Goal: Information Seeking & Learning: Learn about a topic

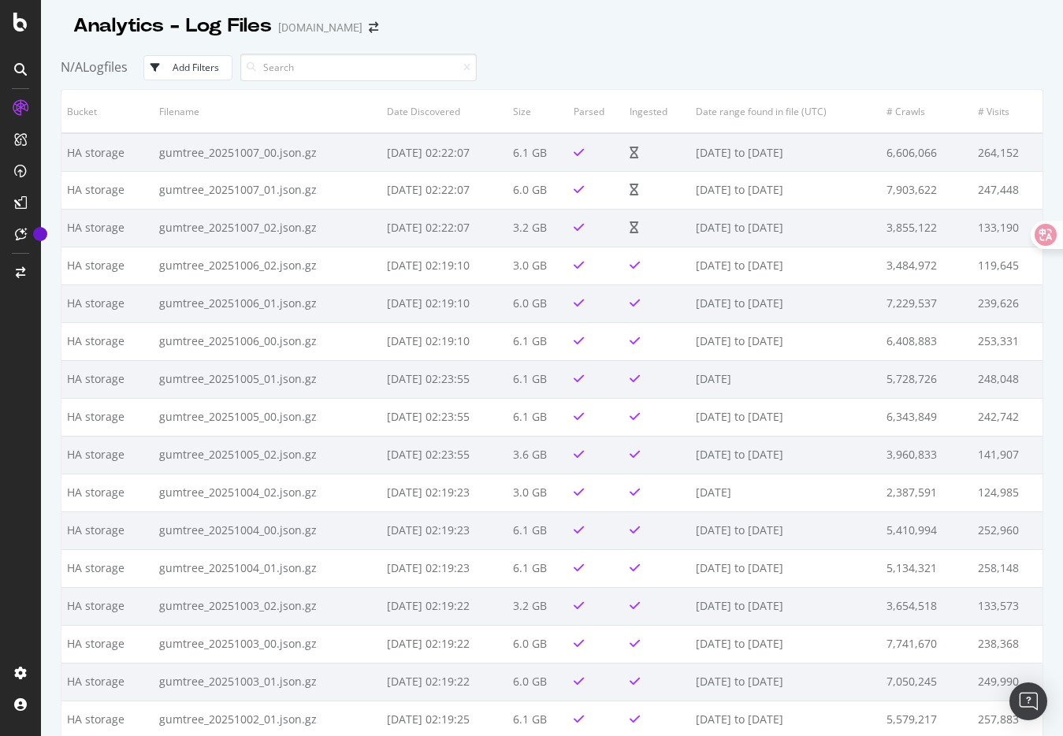
click at [608, 68] on div "N/A Logfiles Add Filters" at bounding box center [552, 67] width 982 height 43
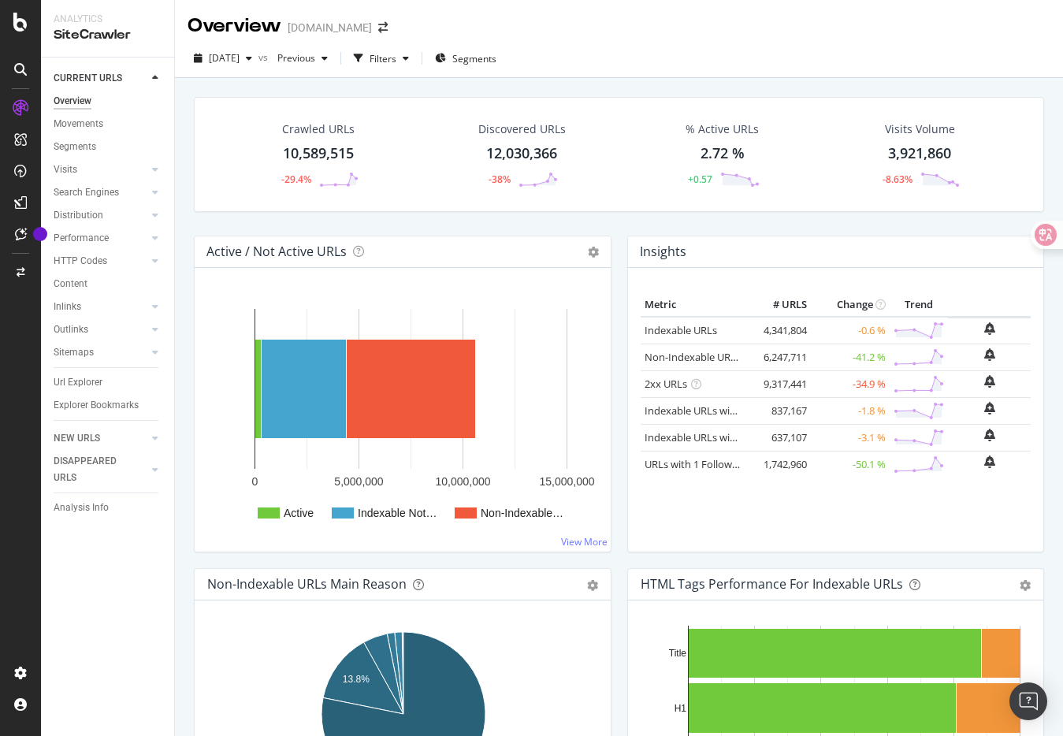
scroll to position [2, 0]
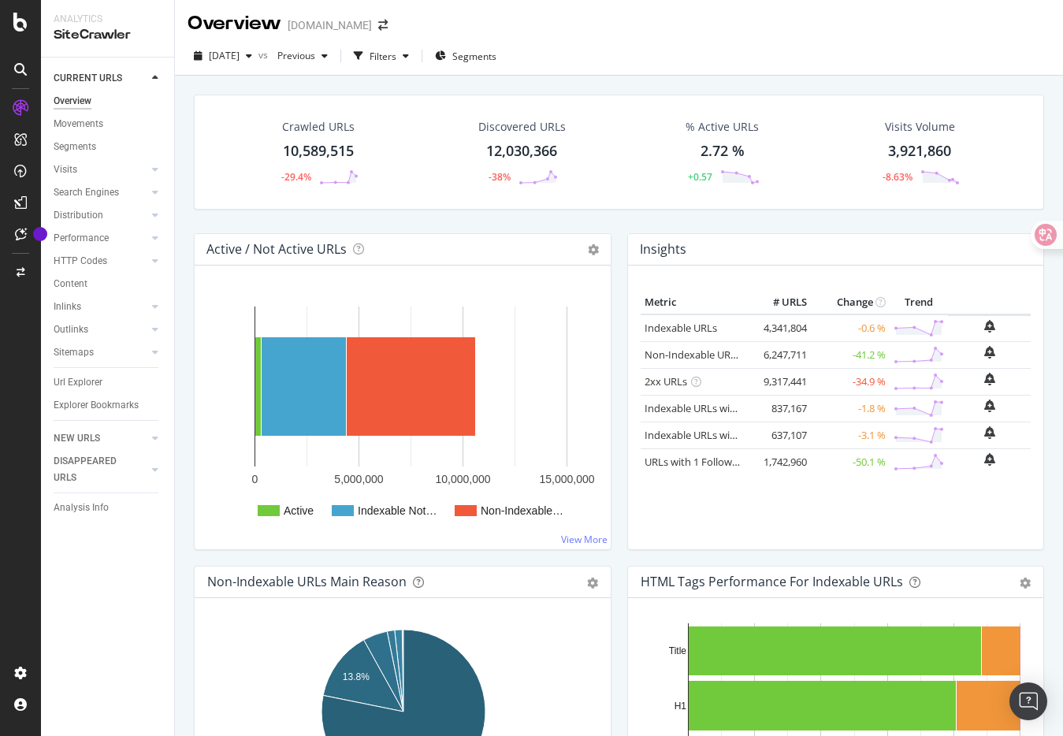
click at [239, 57] on span "[DATE]" at bounding box center [224, 55] width 31 height 13
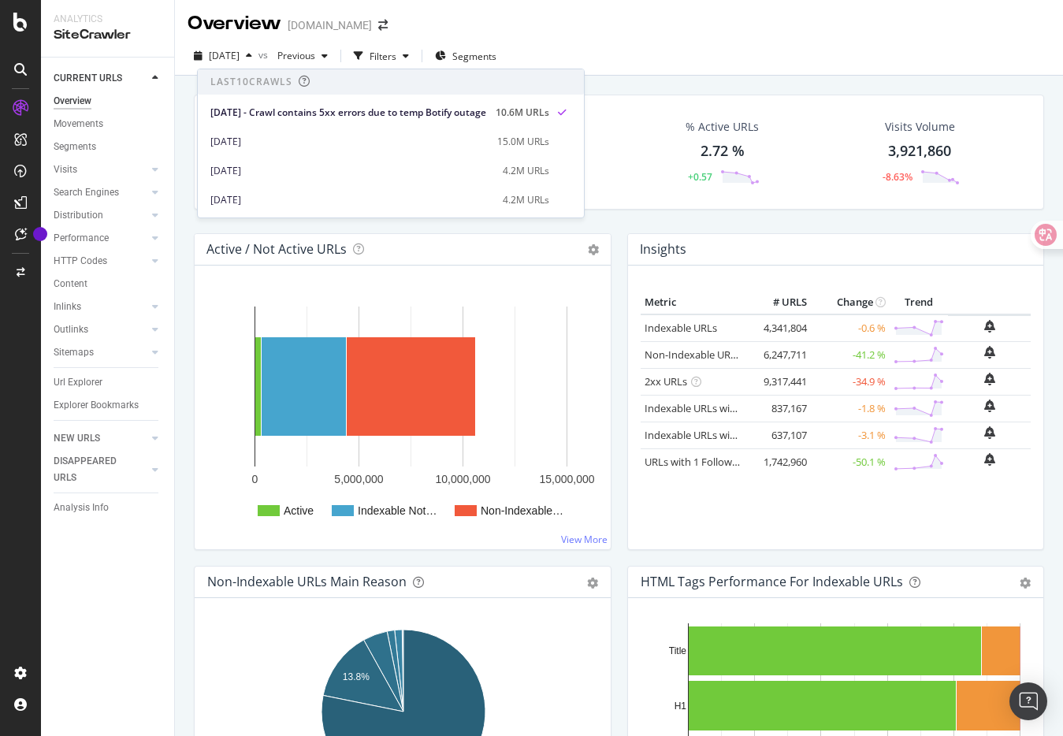
click at [450, 29] on div "Overview [DOMAIN_NAME]" at bounding box center [619, 17] width 888 height 39
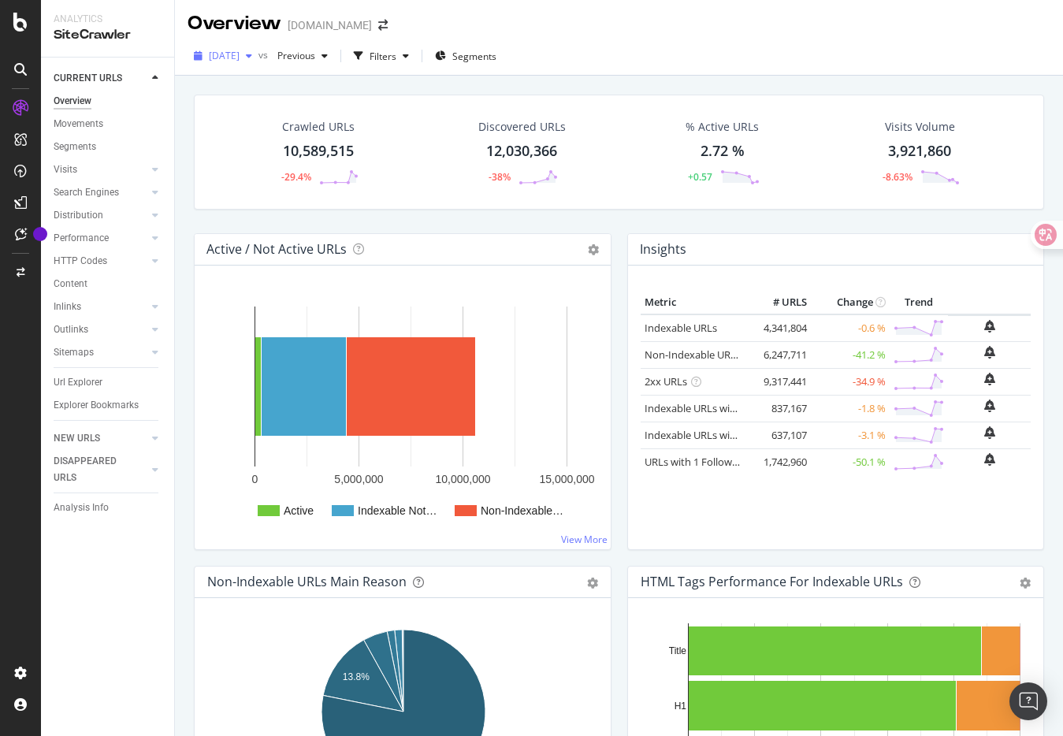
click at [239, 58] on span "[DATE]" at bounding box center [224, 55] width 31 height 13
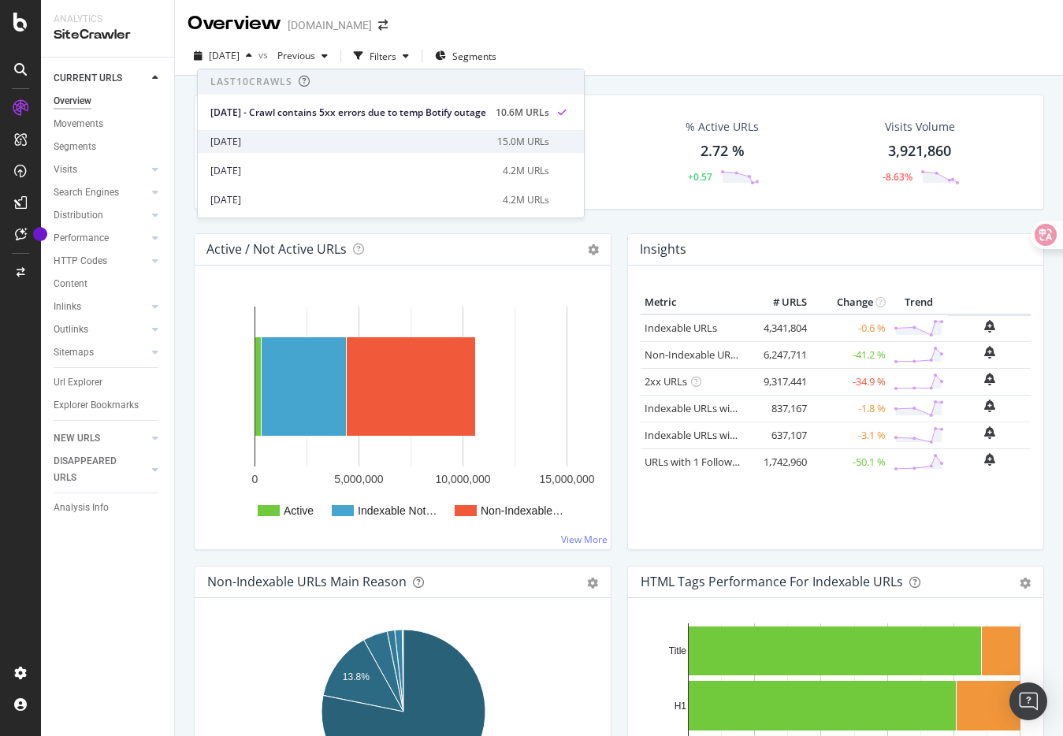
click at [270, 139] on div "[DATE]" at bounding box center [348, 142] width 277 height 14
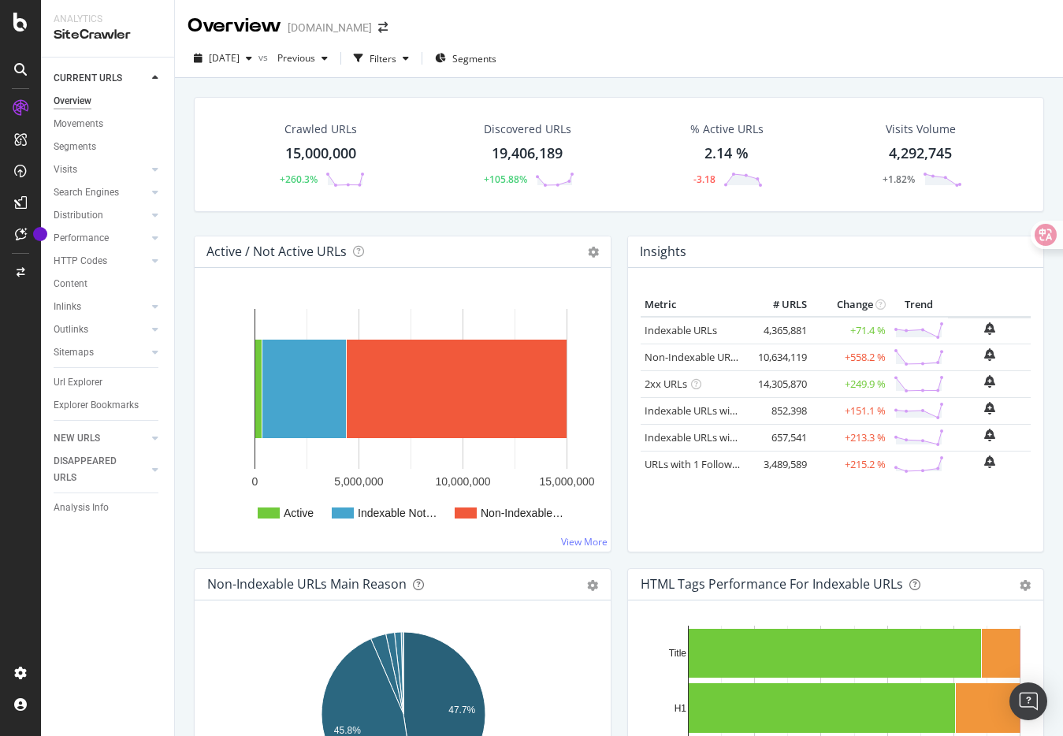
click at [622, 468] on div "Insights Metric # URLS Change Trend Indexable URLs 4,365,881 +71.4 % Non-Indexa…" at bounding box center [835, 402] width 433 height 332
drag, startPoint x: 431, startPoint y: 152, endPoint x: 605, endPoint y: 152, distance: 174.1
click at [605, 152] on div "Discovered URLs 19,406,189 +105.88%" at bounding box center [527, 154] width 210 height 82
click at [386, 152] on div "Crawled URLs 15,000,000 +260.3%" at bounding box center [320, 154] width 204 height 82
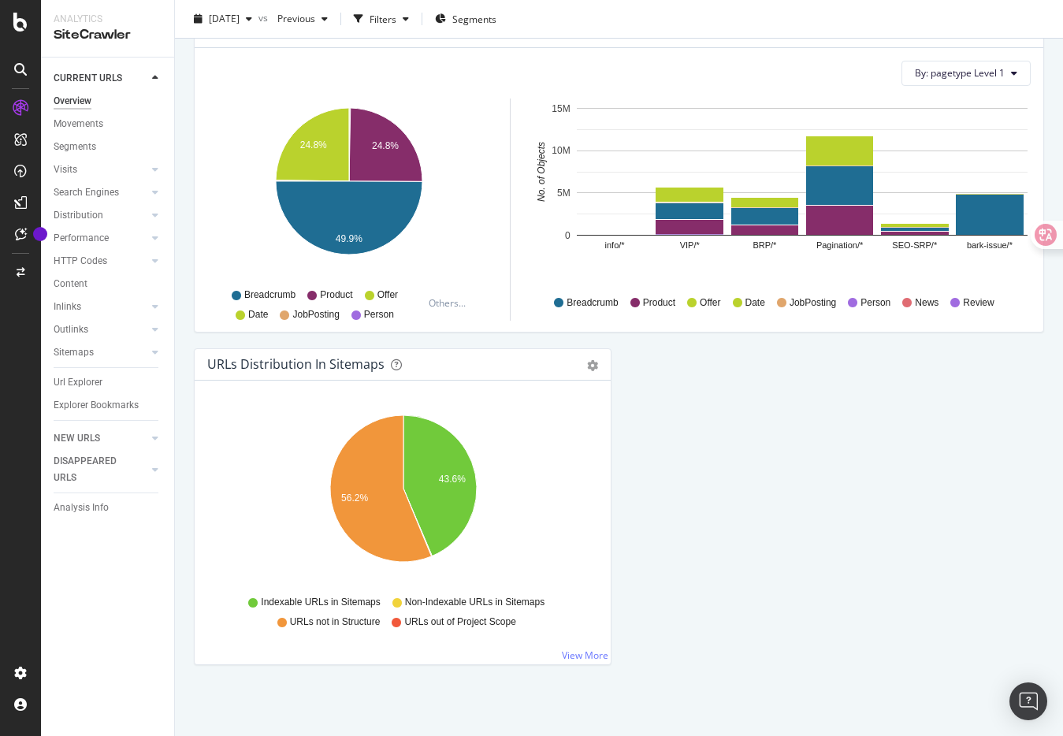
scroll to position [1504, 0]
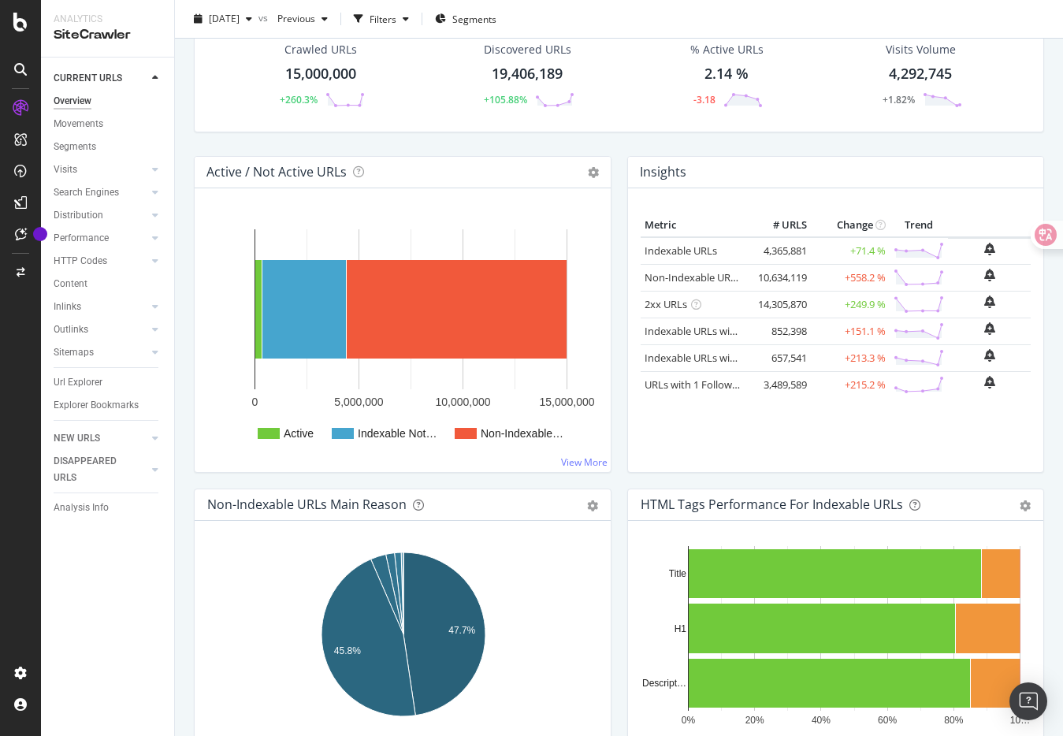
scroll to position [0, 0]
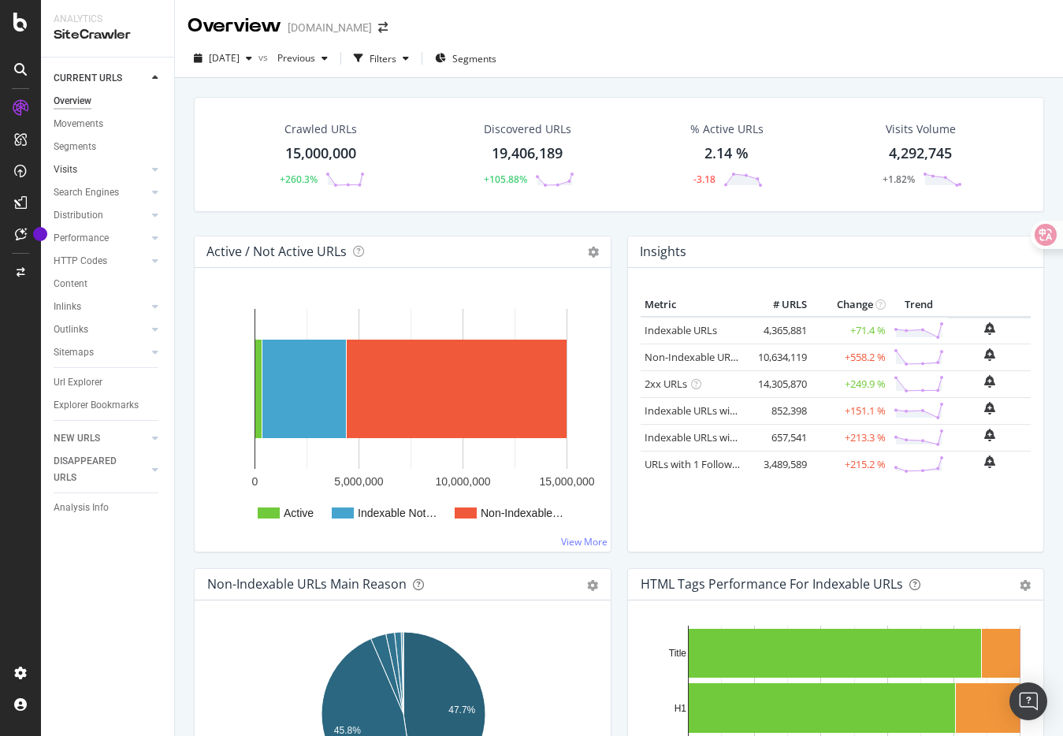
click at [80, 168] on link "Visits" at bounding box center [101, 169] width 94 height 17
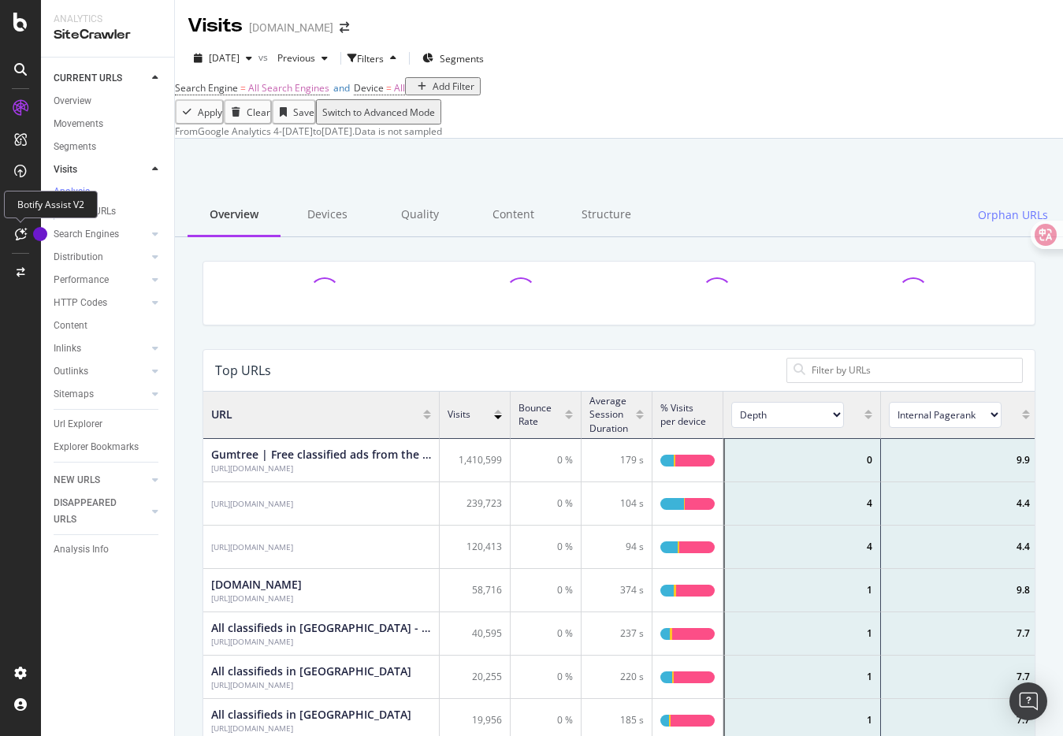
scroll to position [473, 831]
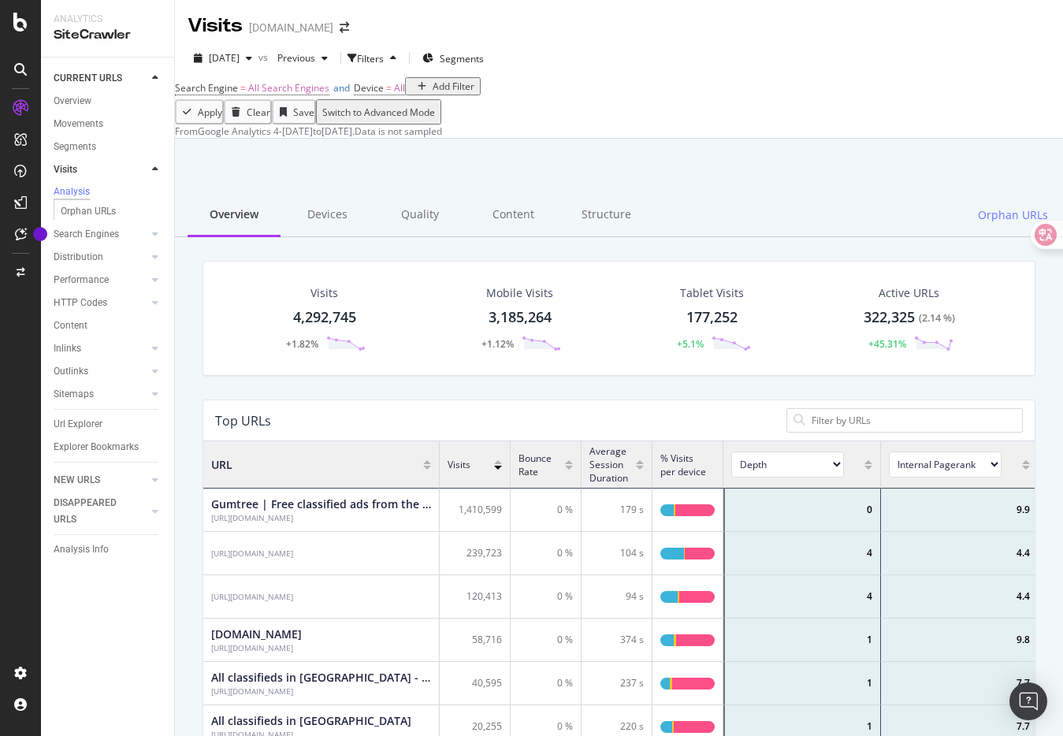
click at [422, 213] on div at bounding box center [619, 179] width 850 height 67
click at [103, 421] on link "Url Explorer" at bounding box center [108, 424] width 109 height 17
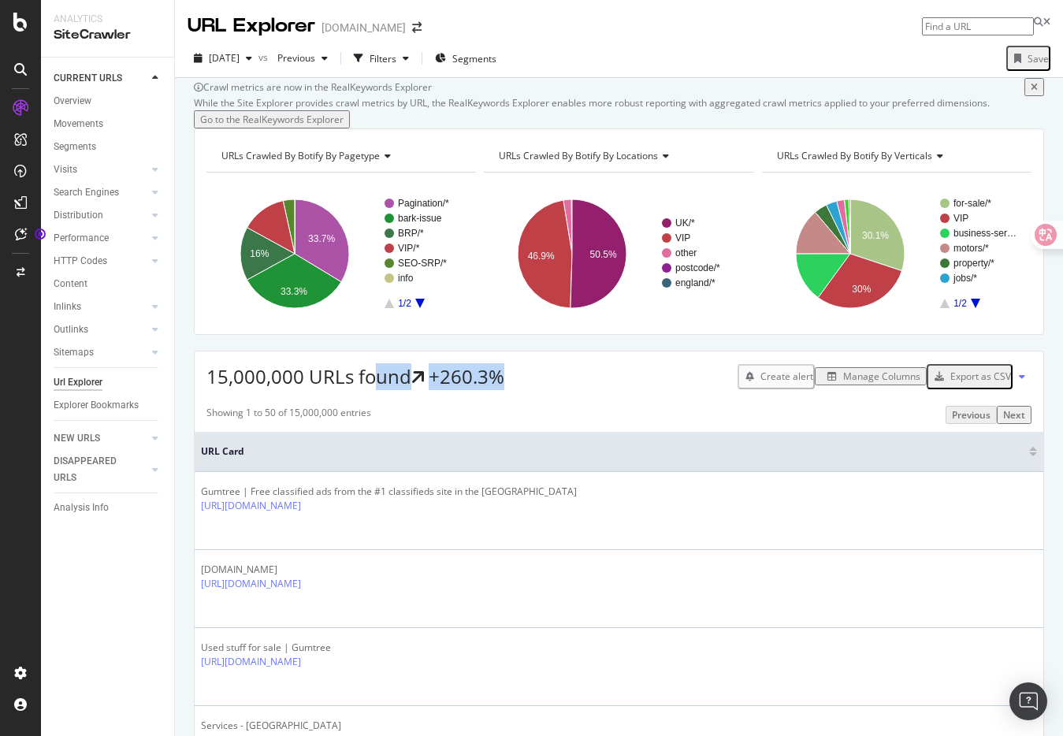
drag, startPoint x: 371, startPoint y: 446, endPoint x: 507, endPoint y: 447, distance: 136.3
click at [507, 390] on div "15,000,000 URLs found +260.3% Create alert Manage Columns Export as CSV" at bounding box center [619, 370] width 848 height 39
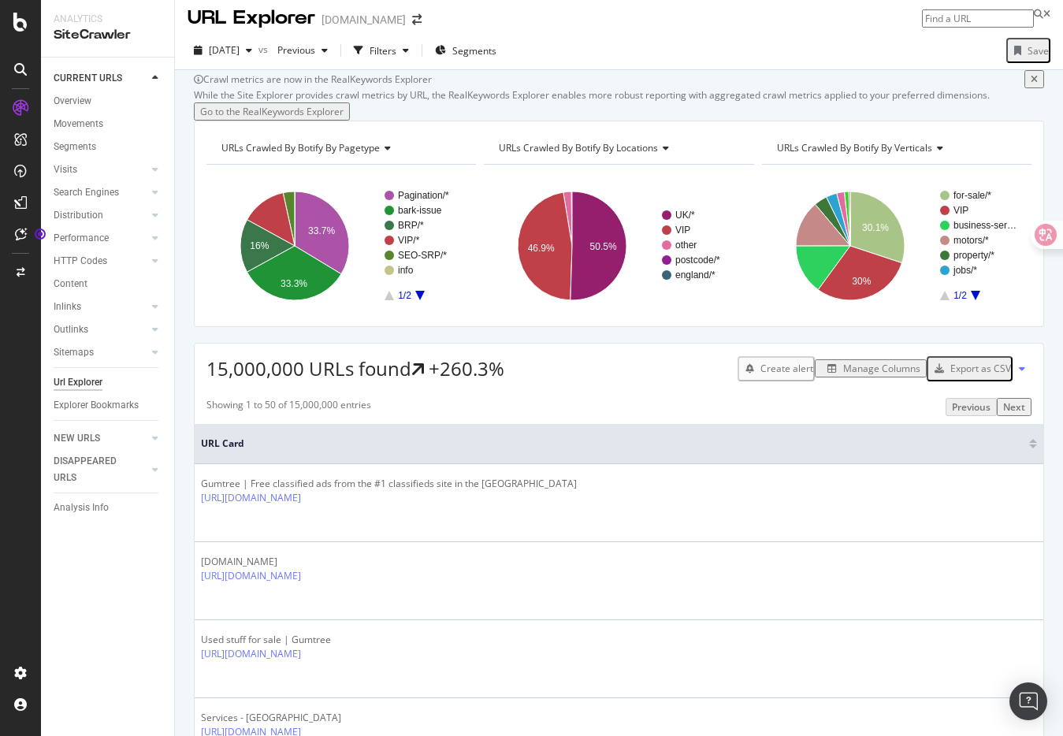
scroll to position [9, 0]
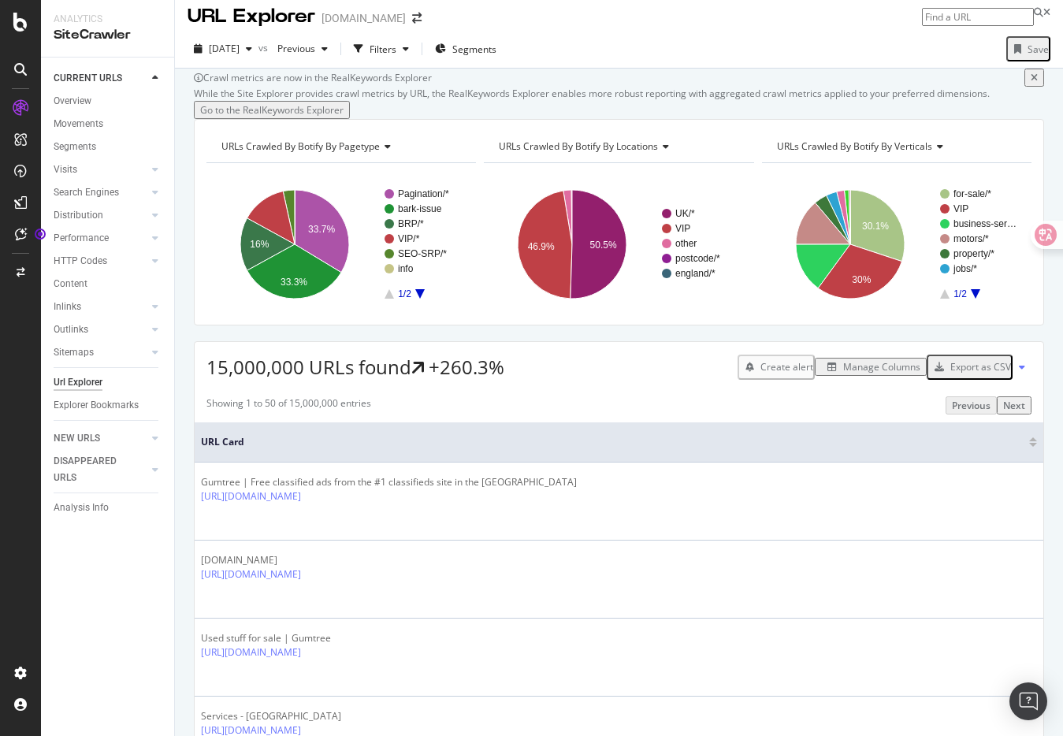
click at [1003, 373] on div "Export as CSV" at bounding box center [980, 366] width 61 height 13
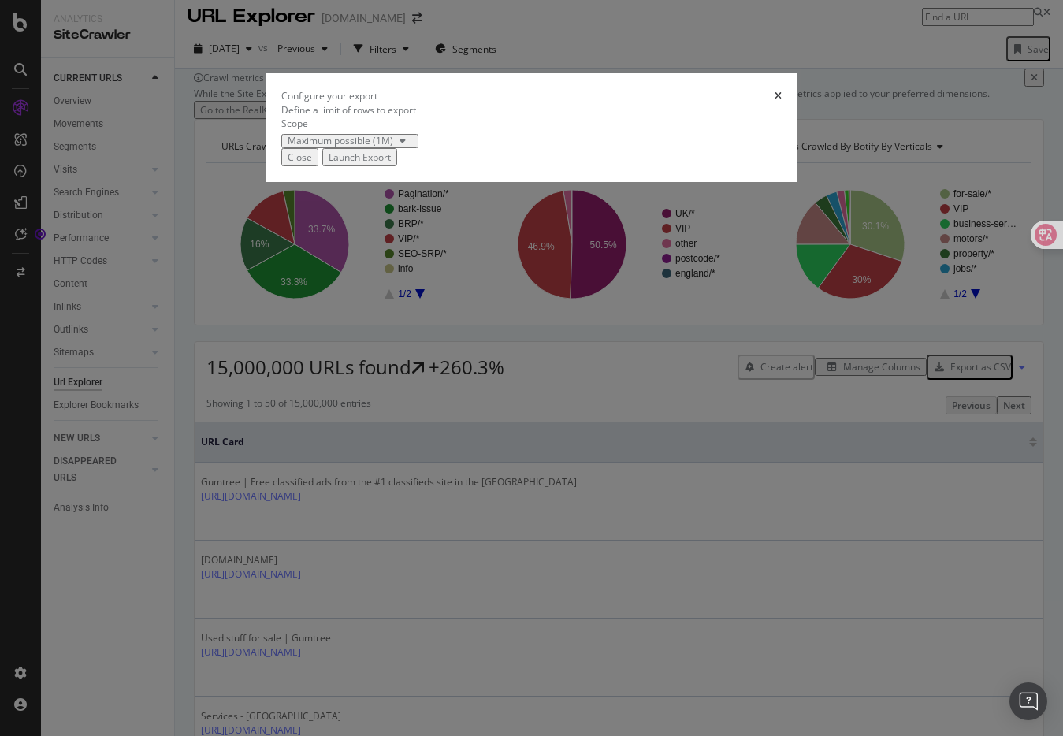
click at [350, 146] on div "Maximum possible (1M)" at bounding box center [341, 140] width 106 height 9
click at [466, 148] on div "Maximum possible (1M)" at bounding box center [531, 141] width 500 height 14
click at [312, 164] on div "Close" at bounding box center [300, 156] width 24 height 13
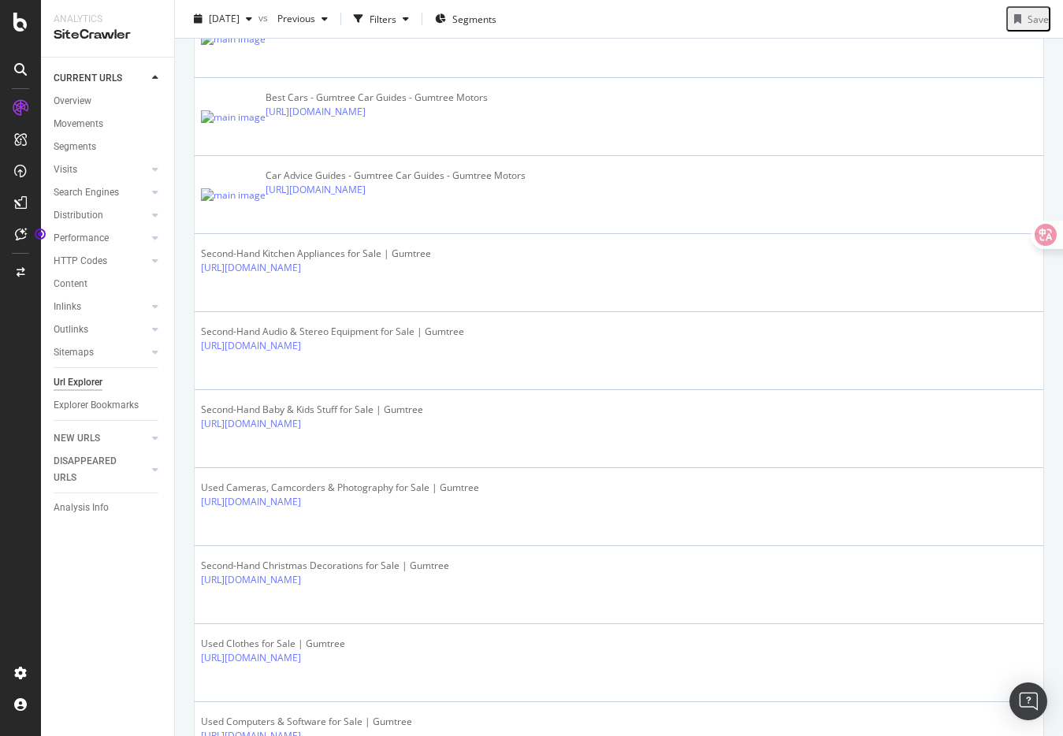
scroll to position [2768, 0]
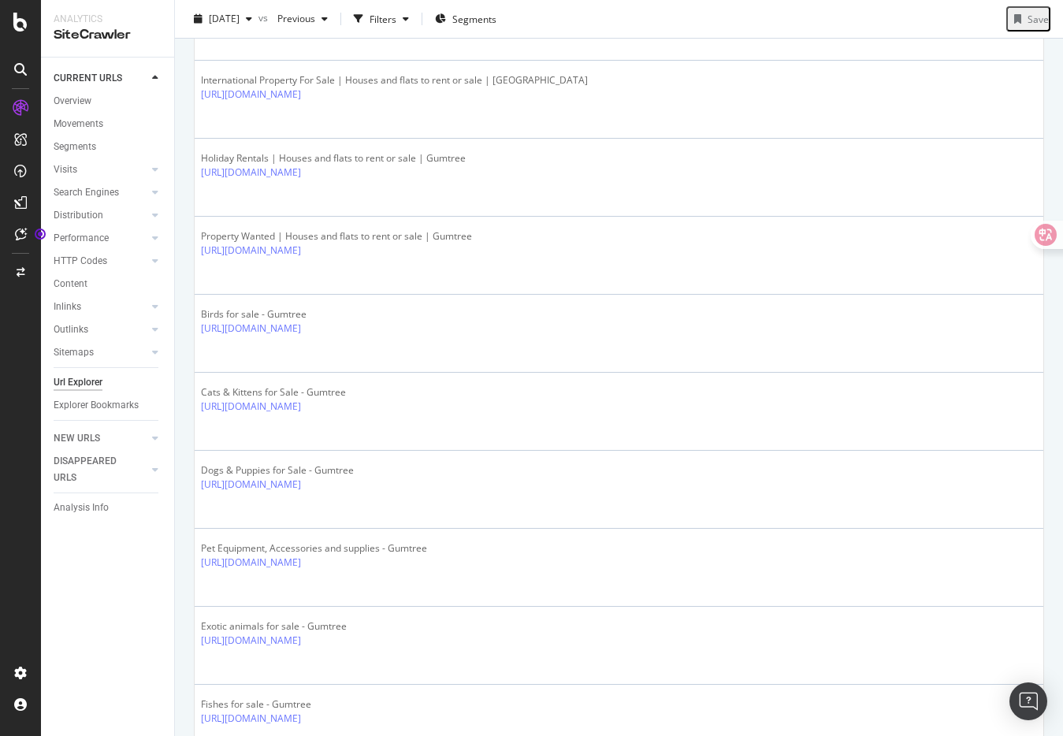
scroll to position [2733, 0]
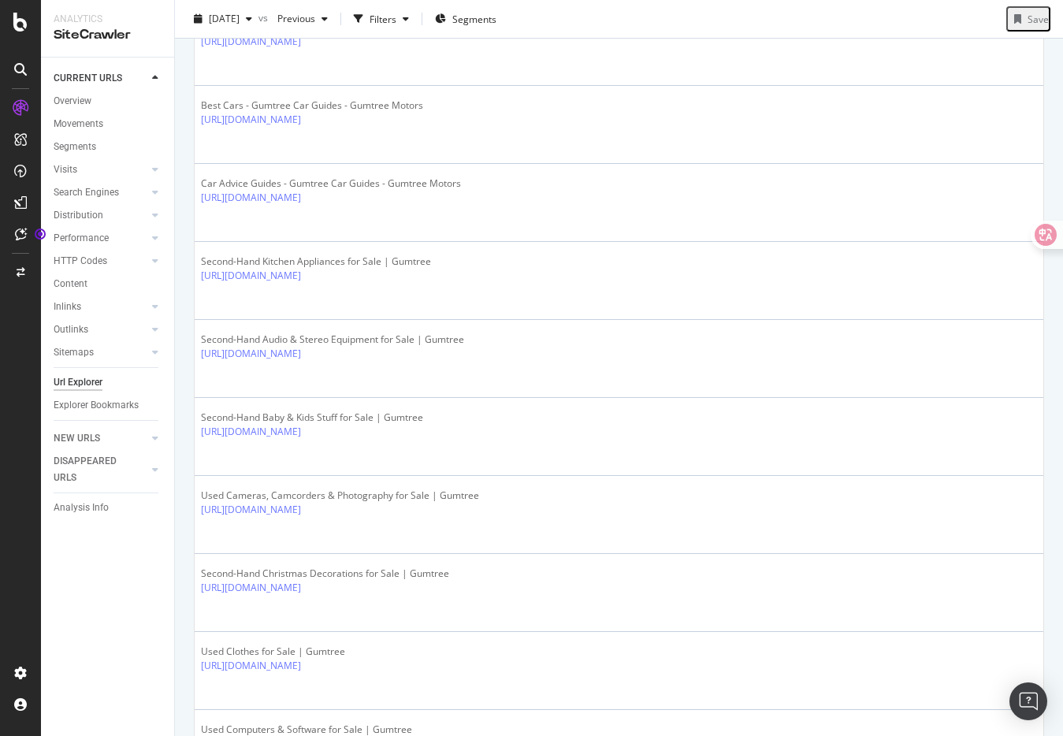
scroll to position [0, 0]
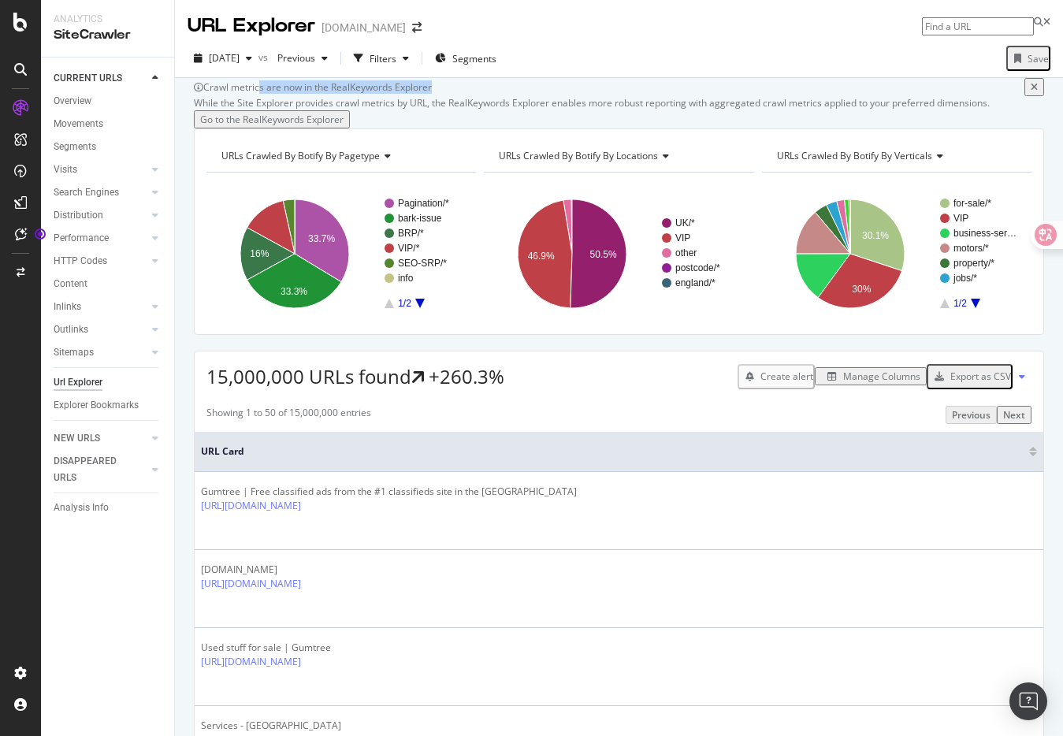
drag, startPoint x: 288, startPoint y: 114, endPoint x: 488, endPoint y: 113, distance: 200.9
click at [488, 94] on div "Crawl metrics are now in the RealKeywords Explorer" at bounding box center [613, 86] width 821 height 13
click at [239, 59] on span "[DATE]" at bounding box center [224, 57] width 31 height 13
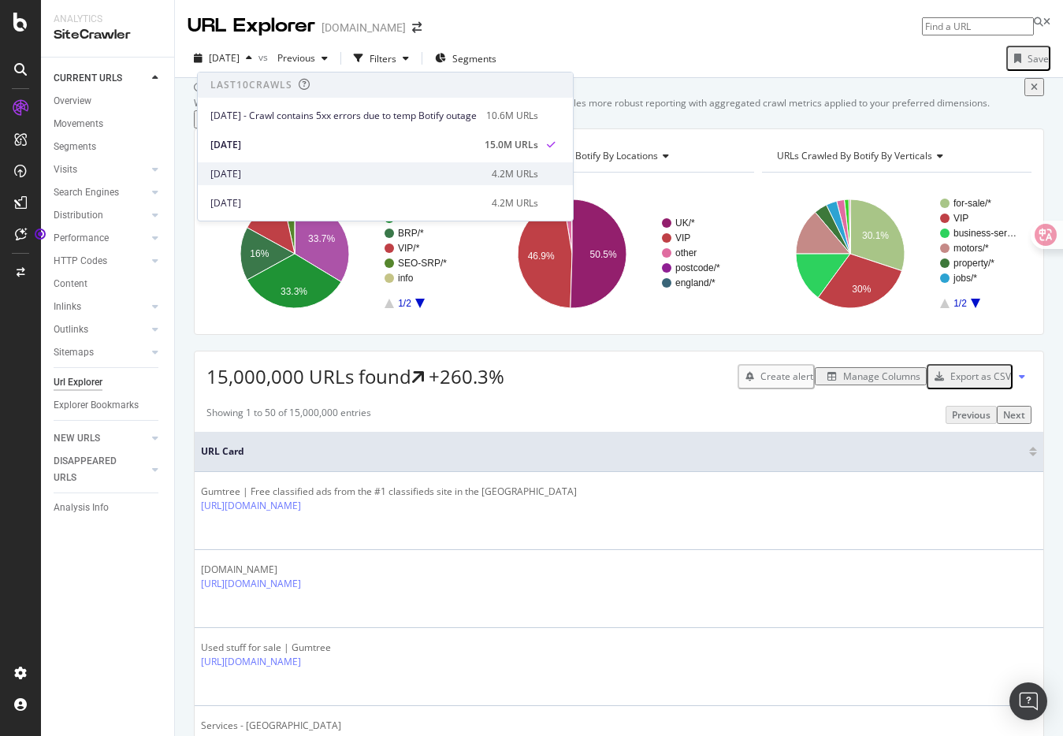
click at [399, 170] on div "[DATE]" at bounding box center [346, 174] width 272 height 14
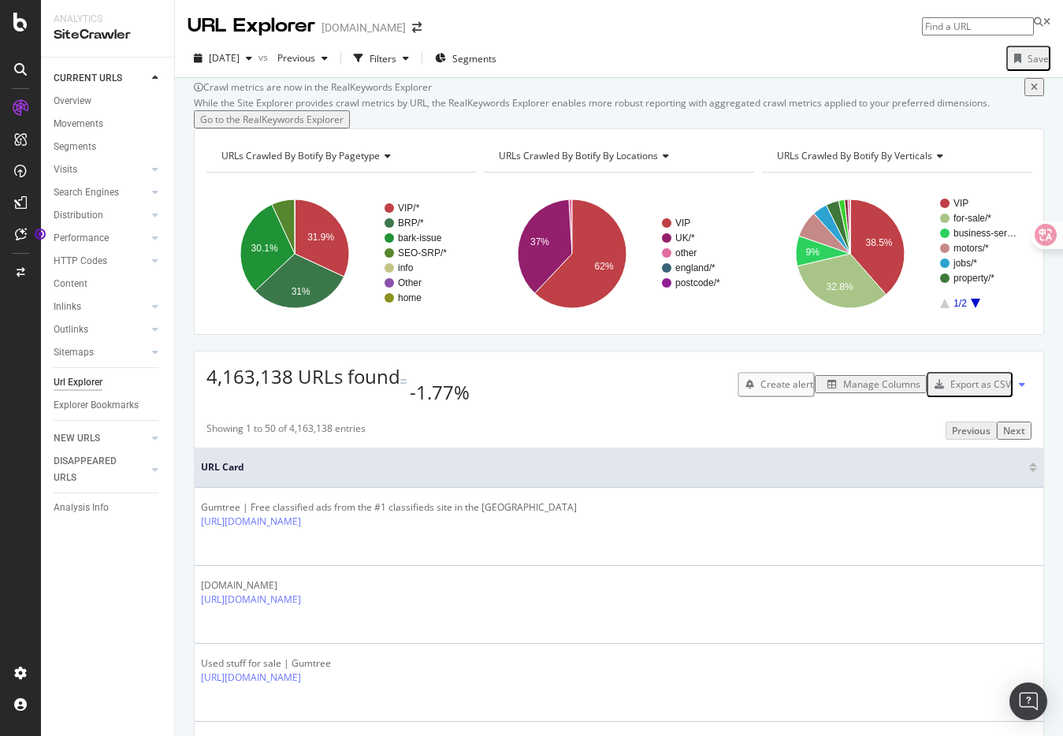
drag, startPoint x: 207, startPoint y: 445, endPoint x: 326, endPoint y: 448, distance: 119.0
click at [328, 389] on span "4,163,138 URLs found" at bounding box center [303, 376] width 194 height 26
click at [326, 389] on span "4,163,138 URLs found" at bounding box center [303, 376] width 194 height 26
click at [625, 440] on div "Showing 1 to 50 of 4,163,138 entries Previous Next" at bounding box center [619, 430] width 848 height 18
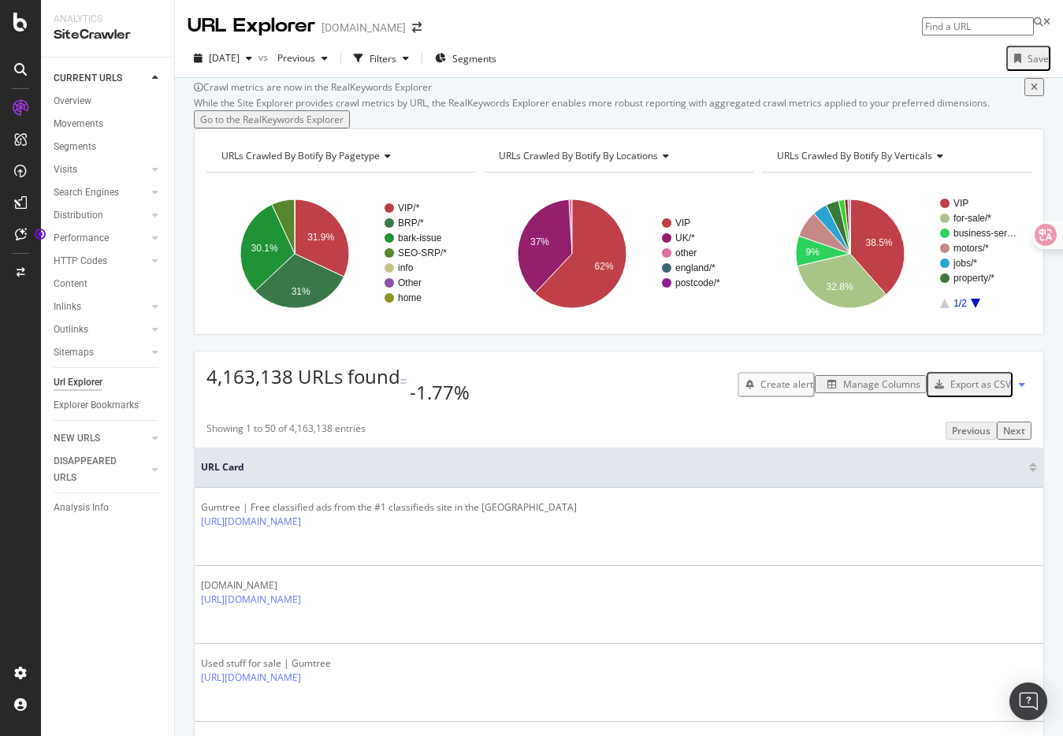
click at [981, 391] on div "Export as CSV" at bounding box center [980, 383] width 61 height 13
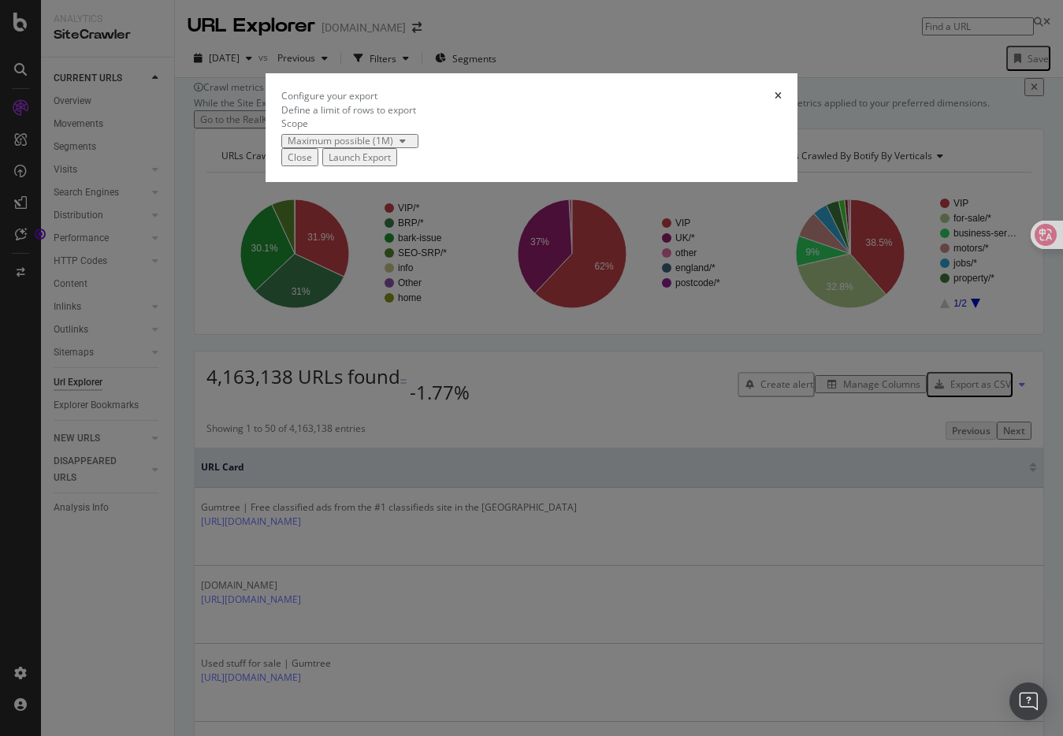
click at [364, 146] on div "Maximum possible (1M)" at bounding box center [341, 140] width 106 height 9
click at [368, 434] on div "Define a limit" at bounding box center [329, 427] width 106 height 13
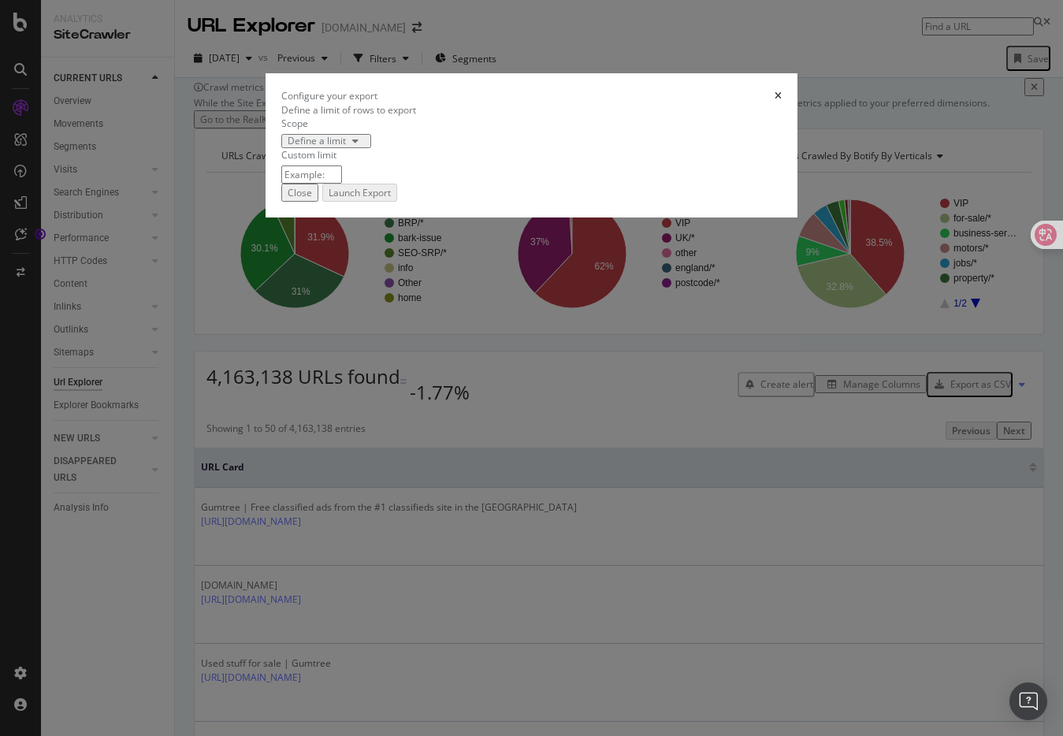
click at [342, 184] on input "modal" at bounding box center [311, 174] width 61 height 18
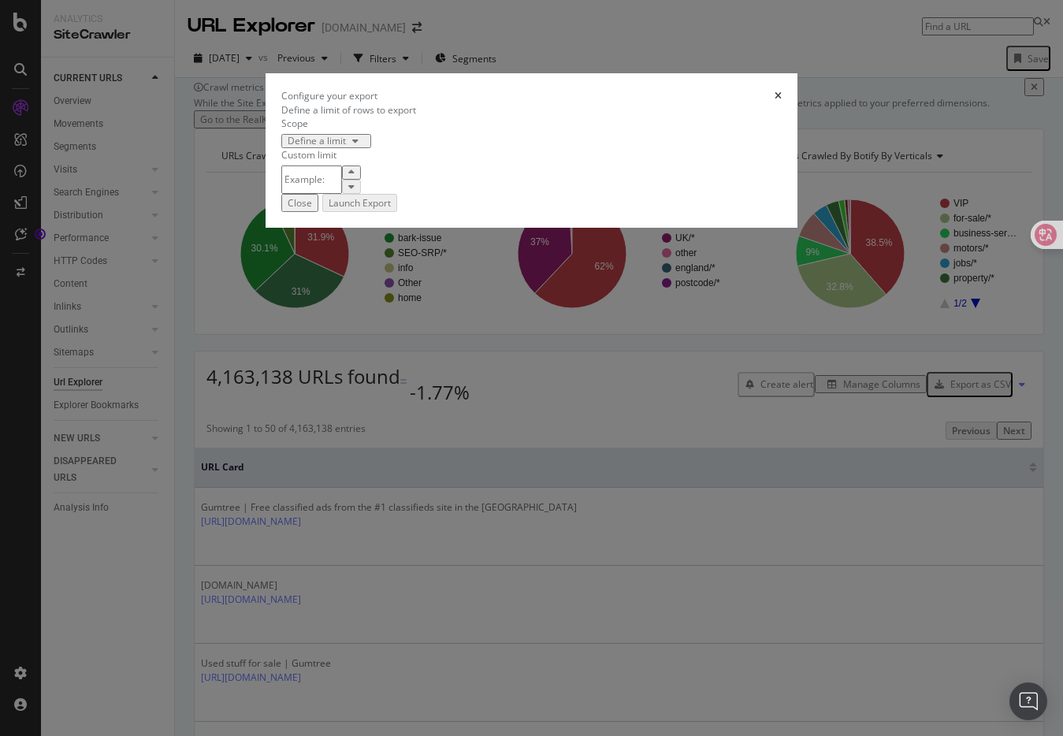
click at [312, 210] on div "Close" at bounding box center [300, 202] width 24 height 13
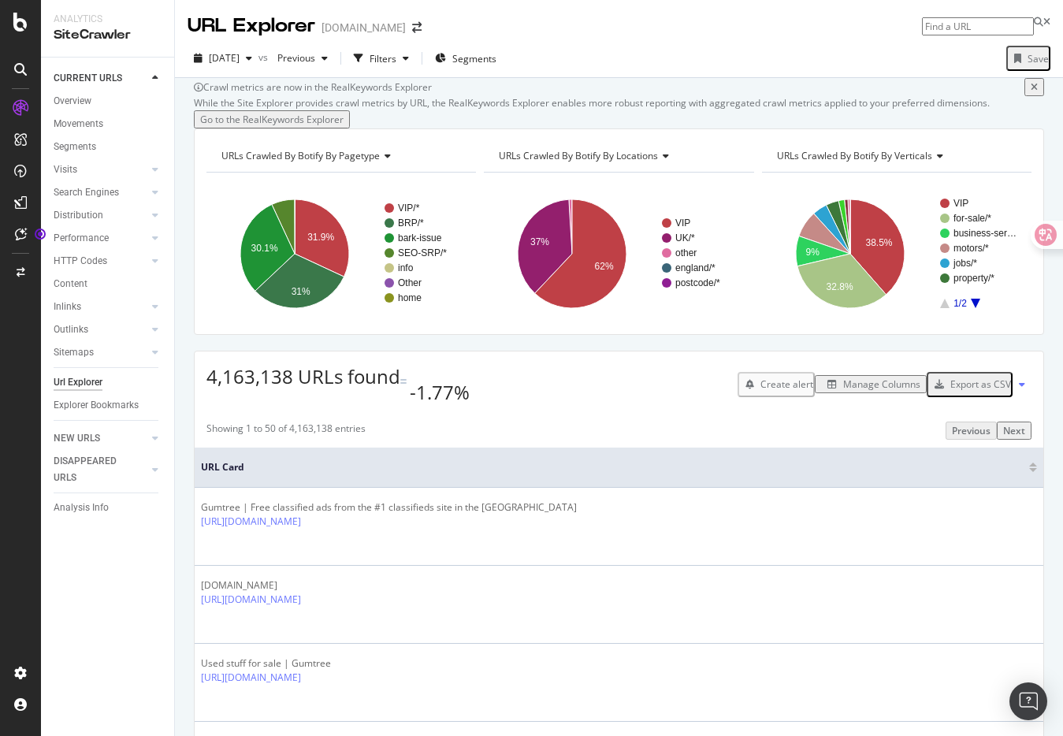
click at [499, 406] on div "4,163,138 URLs found -1.77% Create alert Manage Columns Export as CSV" at bounding box center [619, 378] width 848 height 54
click at [960, 391] on div "Export as CSV" at bounding box center [980, 383] width 61 height 13
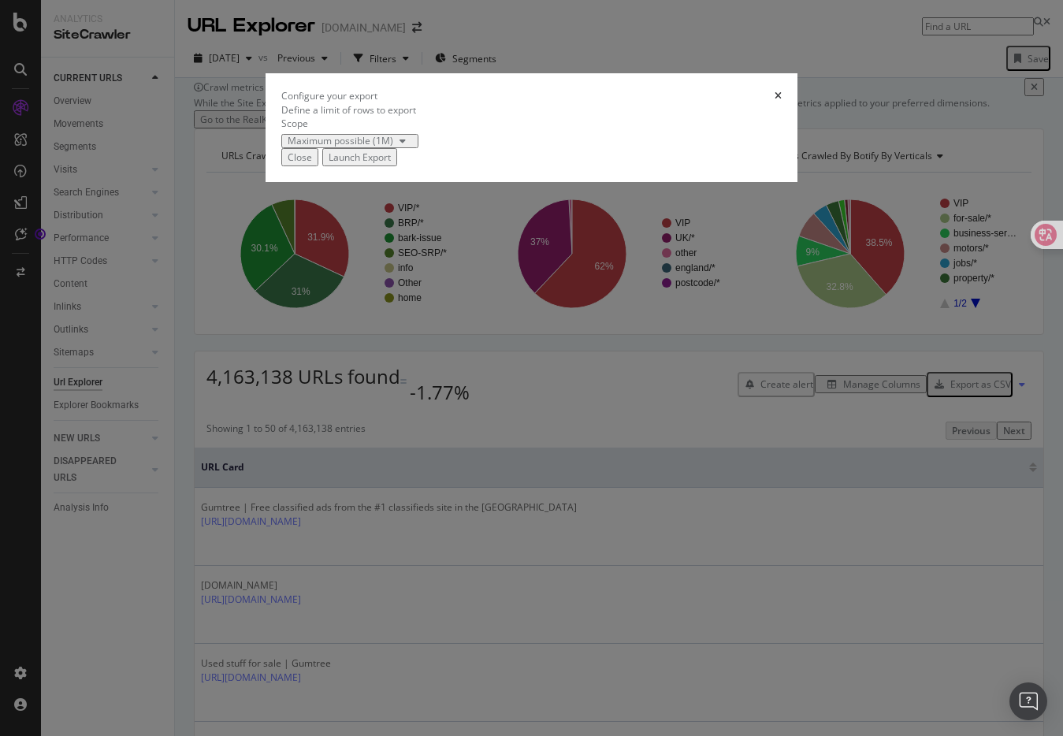
click at [381, 146] on div "Maximum possible (1M)" at bounding box center [341, 140] width 106 height 9
click at [346, 434] on div "Define a limit" at bounding box center [329, 427] width 106 height 13
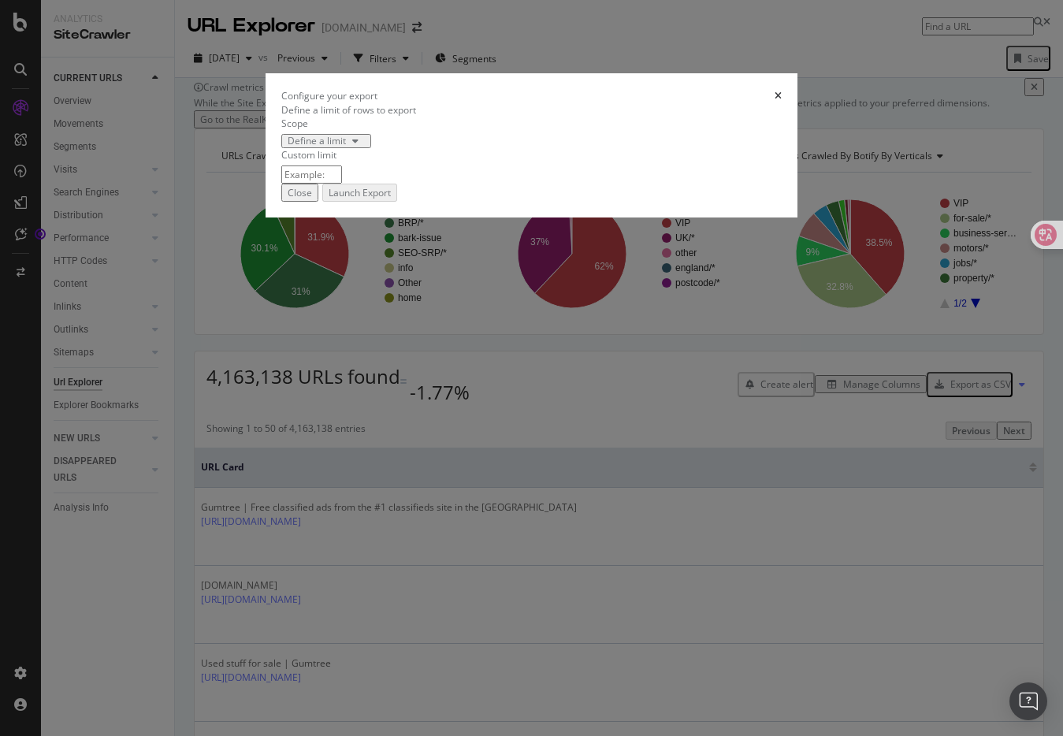
click at [342, 184] on input "modal" at bounding box center [311, 174] width 61 height 18
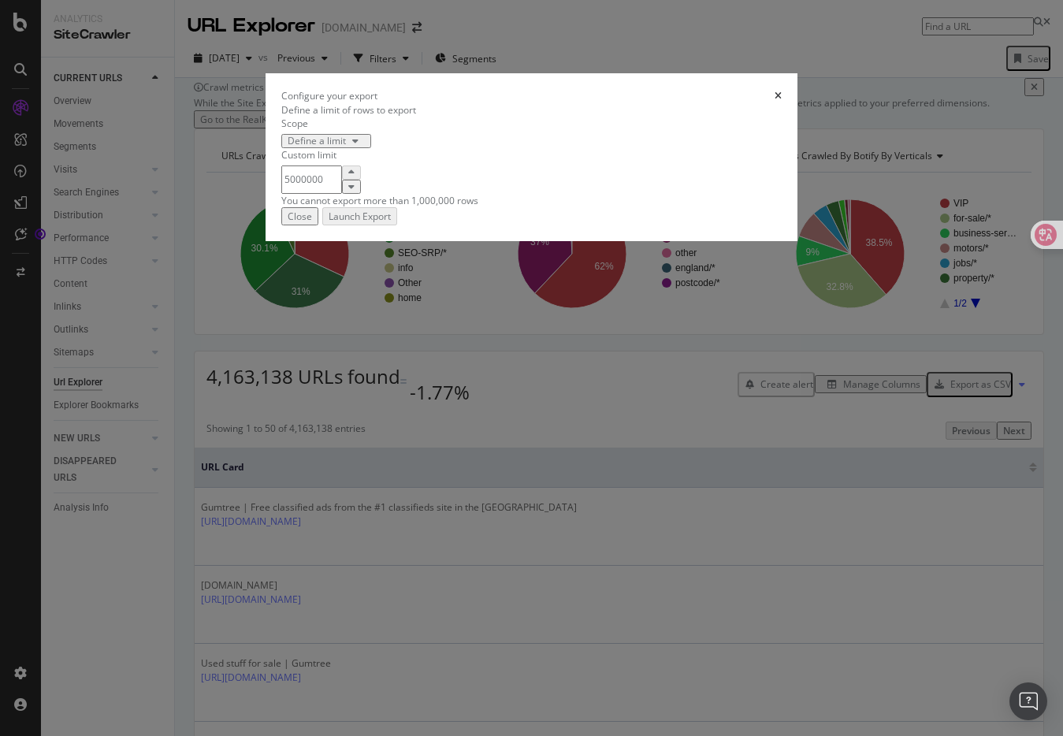
drag, startPoint x: 365, startPoint y: 406, endPoint x: 247, endPoint y: 400, distance: 118.3
click at [281, 207] on div "Custom limit 5000000 You cannot export more than 1,000,000 rows" at bounding box center [531, 177] width 500 height 59
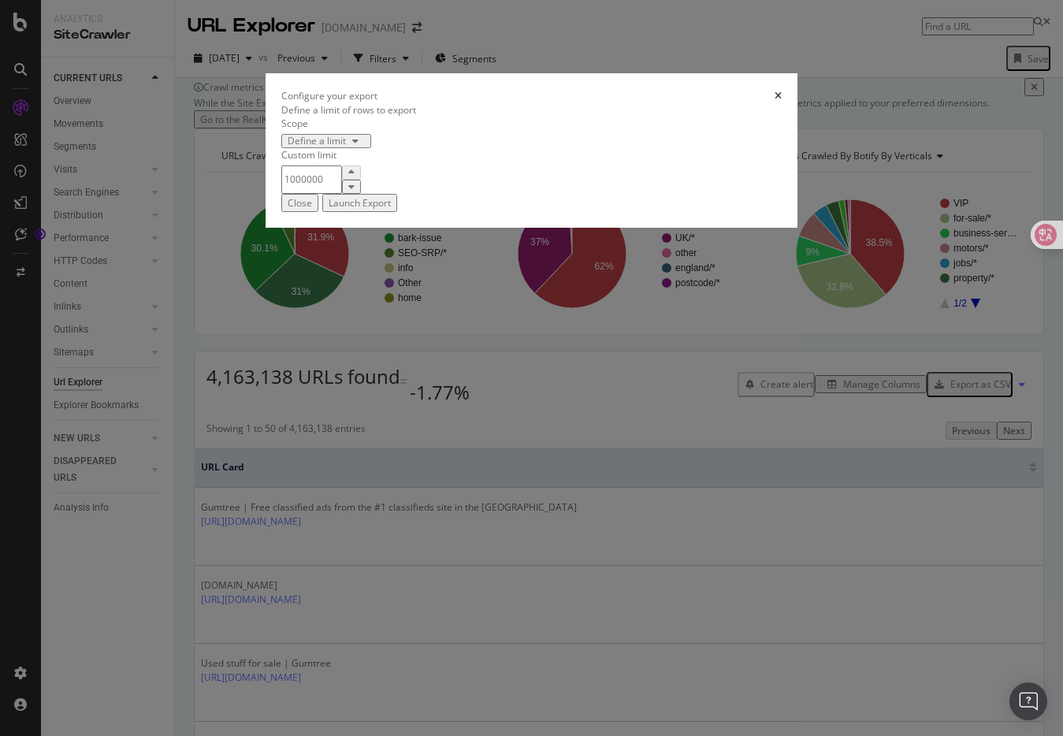
click at [342, 194] on input "1000000" at bounding box center [311, 179] width 61 height 28
type input "1000000"
click at [391, 210] on div "Launch Export" at bounding box center [359, 202] width 62 height 13
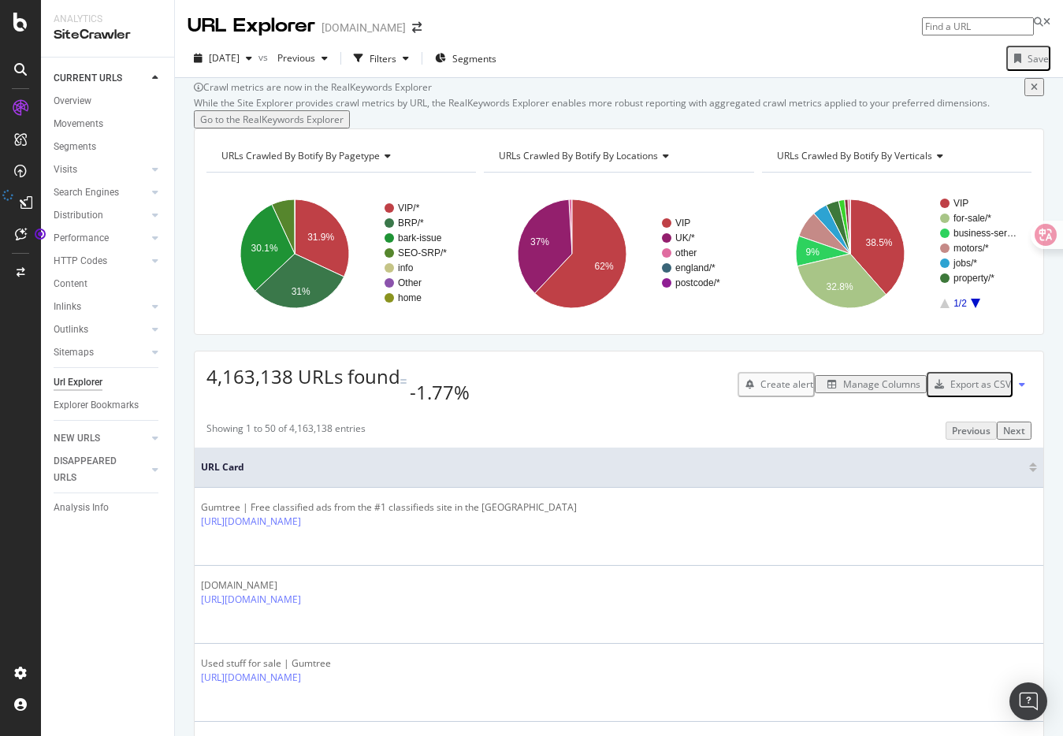
click at [966, 391] on div "Export as CSV" at bounding box center [980, 383] width 61 height 13
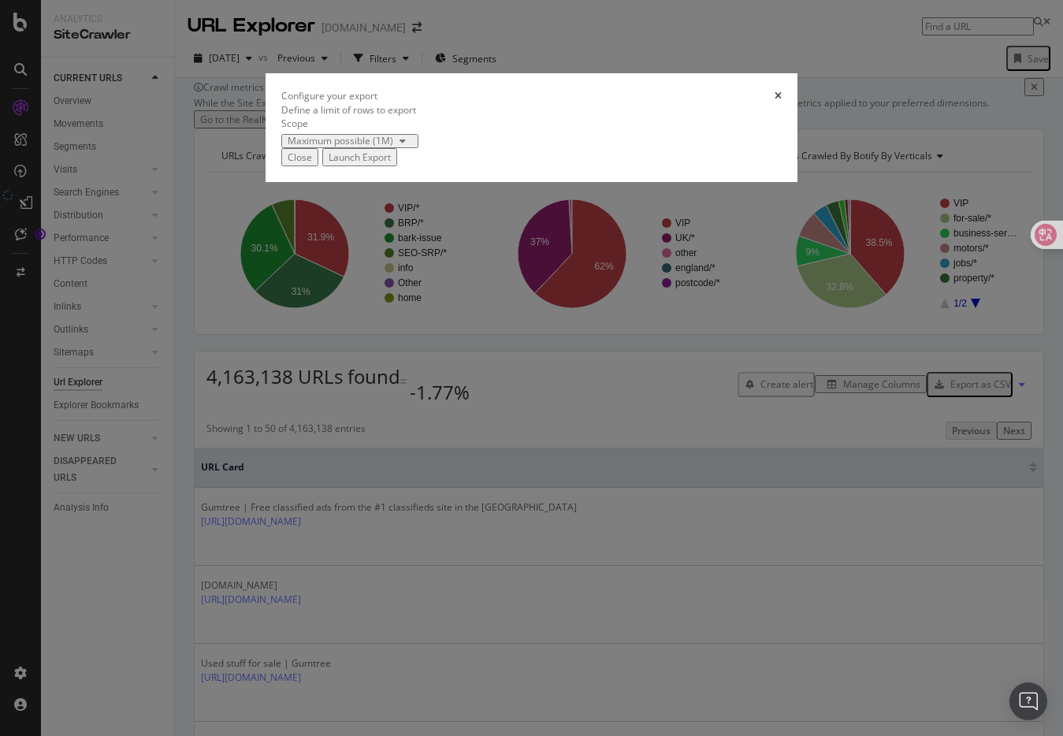
click at [361, 146] on div "Maximum possible (1M)" at bounding box center [341, 140] width 106 height 9
click at [352, 434] on div "Define a limit" at bounding box center [329, 427] width 106 height 13
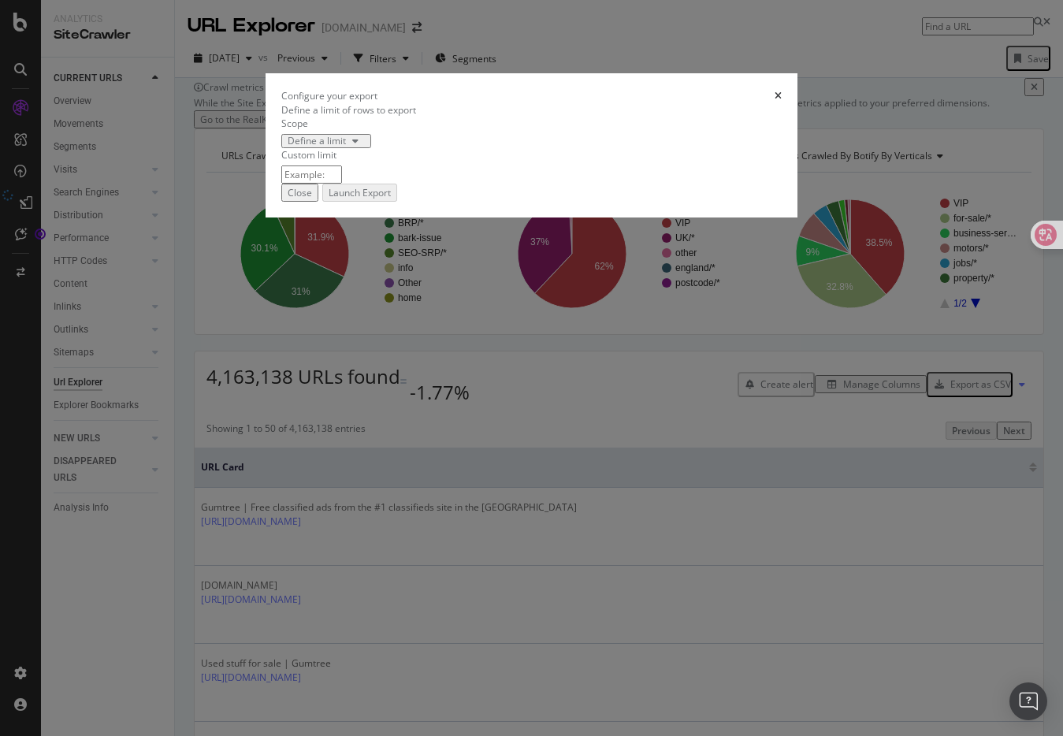
click at [342, 184] on input "modal" at bounding box center [311, 174] width 61 height 18
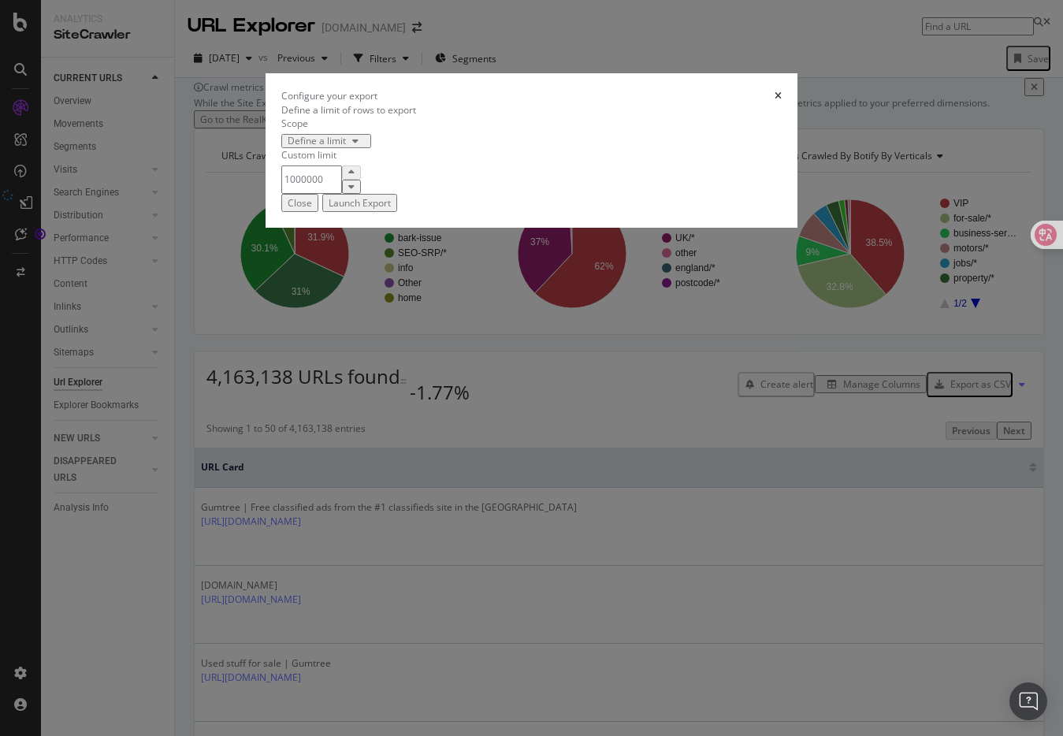
type input "1000000"
click at [551, 194] on div "Define a limit of rows to export Scope Define a limit Custom limit 1000000" at bounding box center [531, 148] width 500 height 91
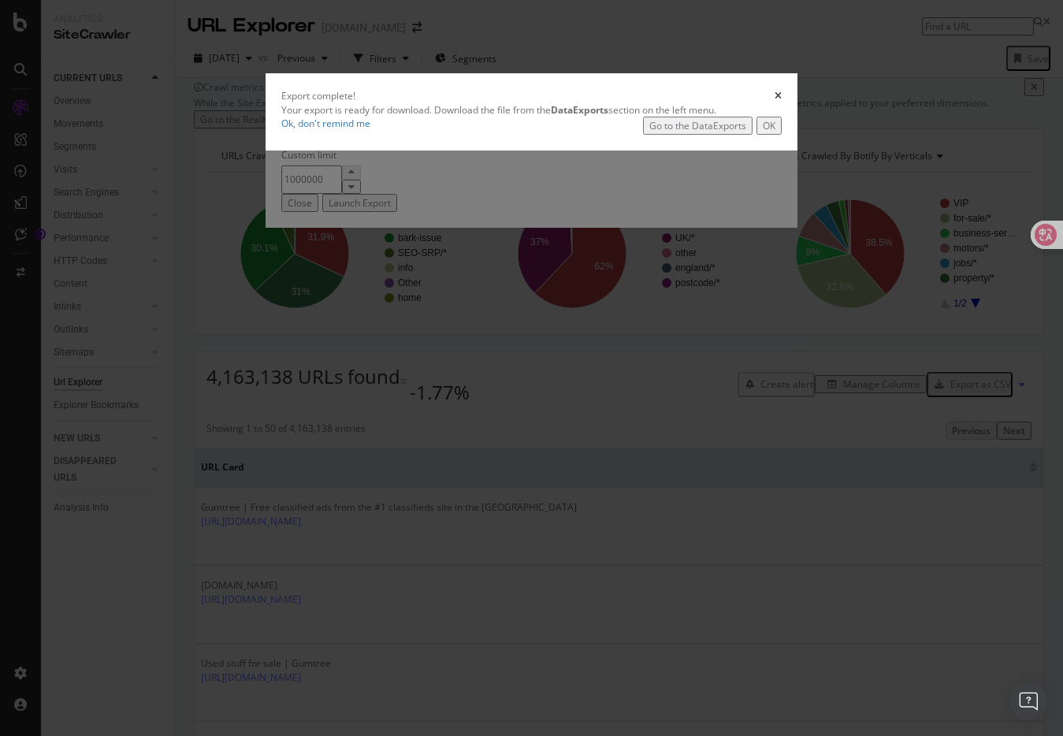
click at [729, 132] on div "Go to the DataExports" at bounding box center [697, 125] width 97 height 13
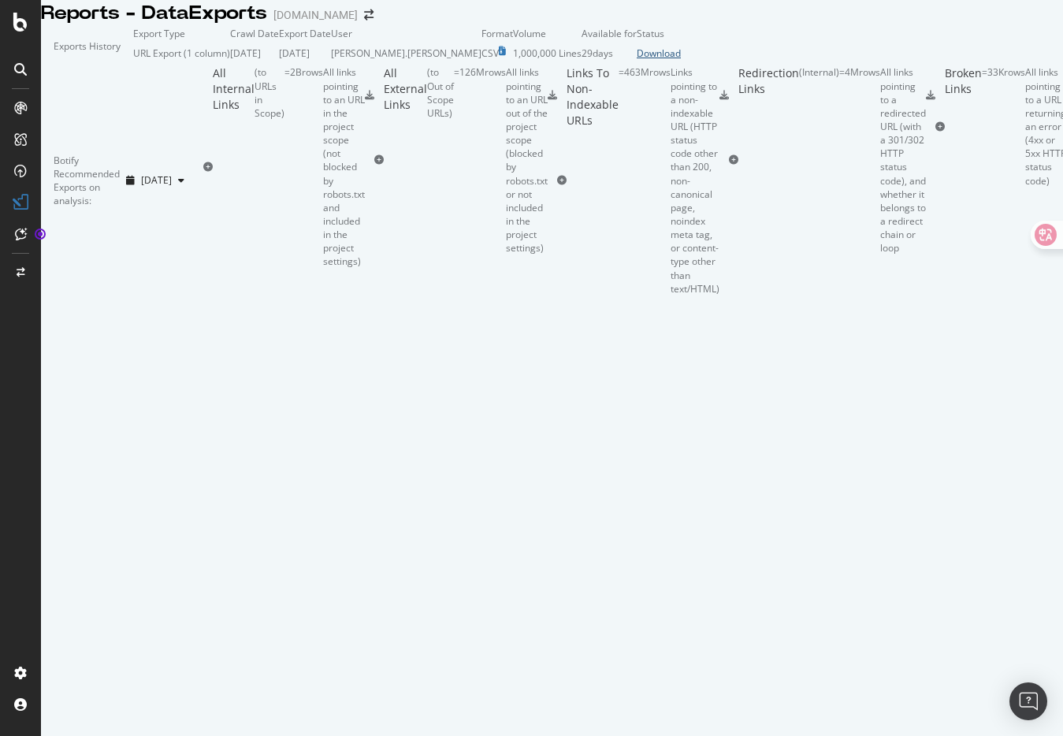
click at [681, 60] on div "Download" at bounding box center [658, 52] width 44 height 13
click at [20, 199] on icon at bounding box center [21, 203] width 16 height 16
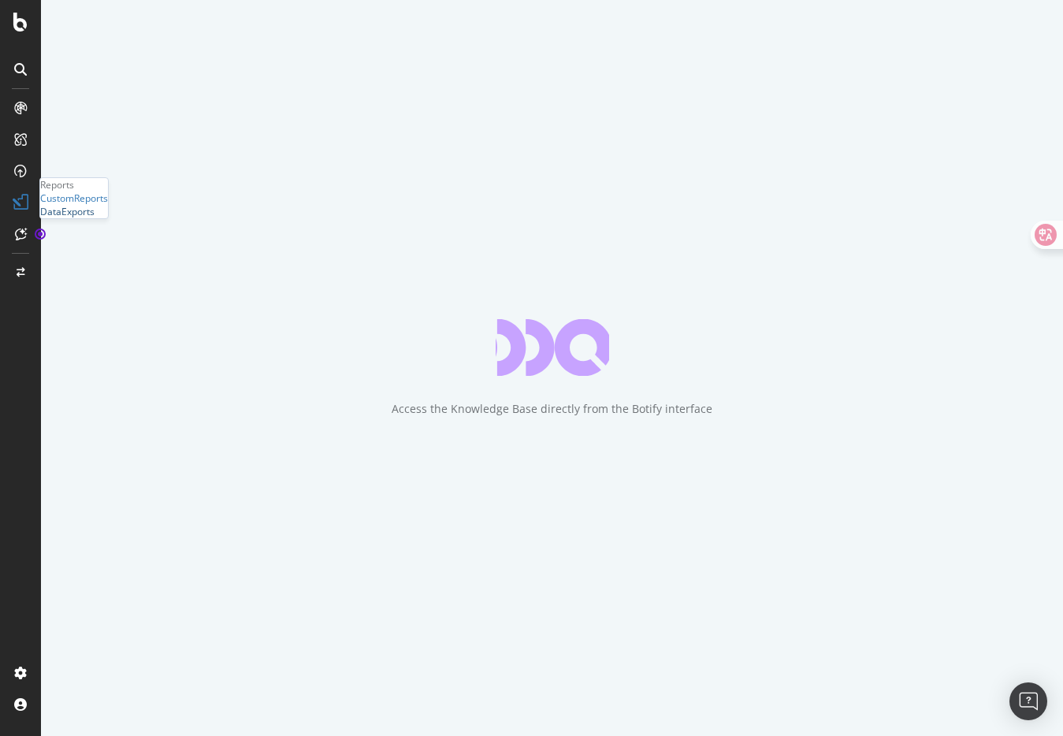
click at [88, 218] on div "DataExports" at bounding box center [67, 211] width 54 height 13
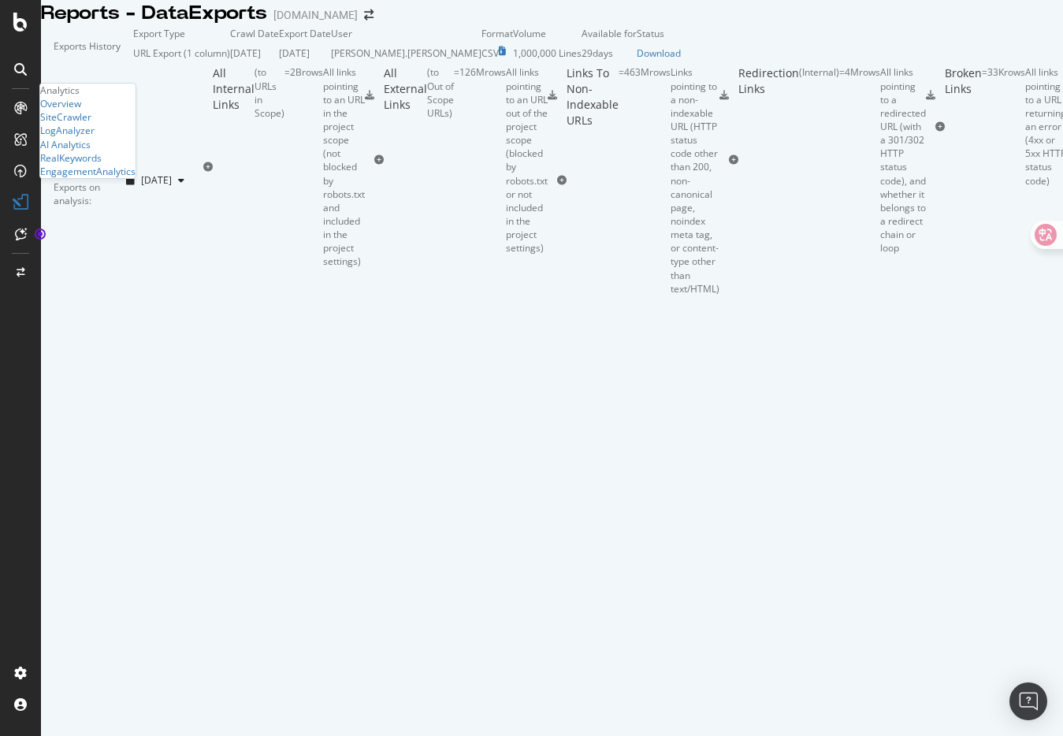
click at [20, 109] on icon at bounding box center [20, 108] width 13 height 13
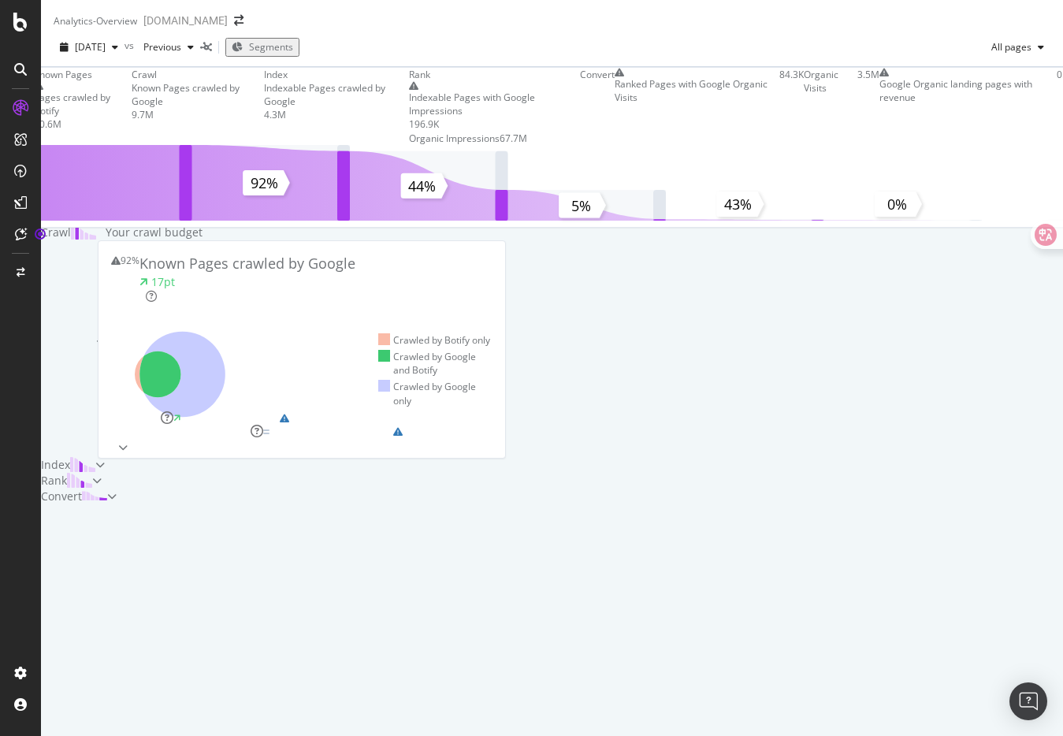
click at [275, 86] on div "Known Pages Pages crawled by Botify 10.6M Crawl Known Pages crawled by Google 9…" at bounding box center [552, 285] width 1022 height 437
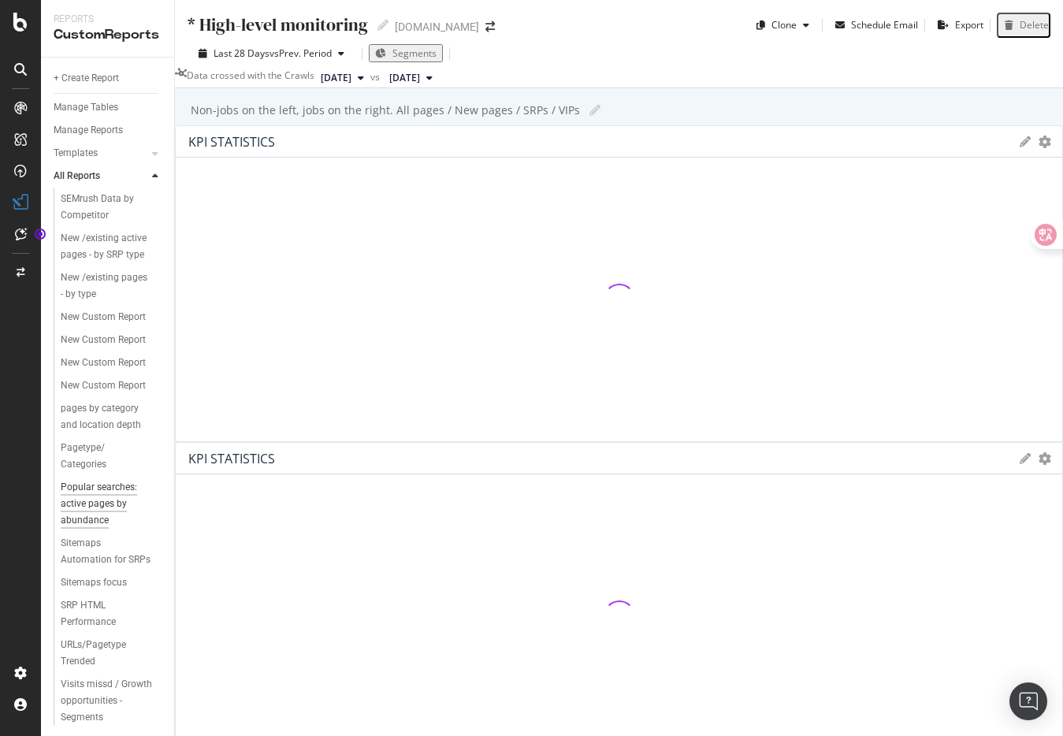
scroll to position [589, 0]
click at [184, 560] on div "* High-level monitoring * High-level monitoring [DOMAIN_NAME] Clone Schedule Em…" at bounding box center [619, 368] width 888 height 736
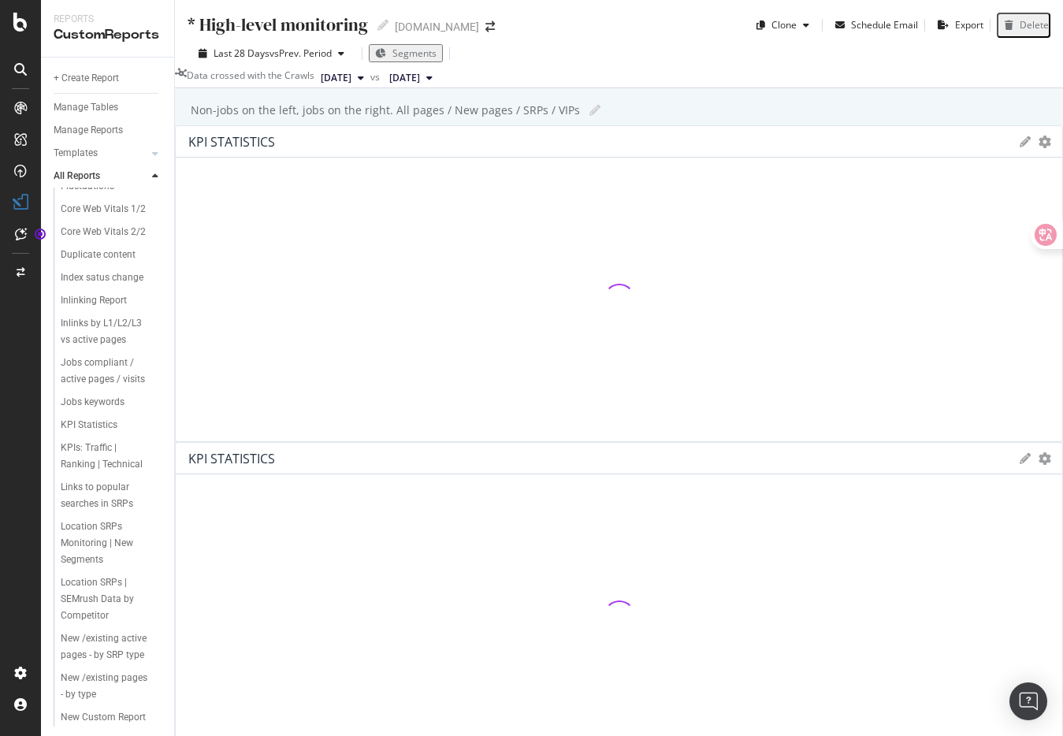
scroll to position [0, 0]
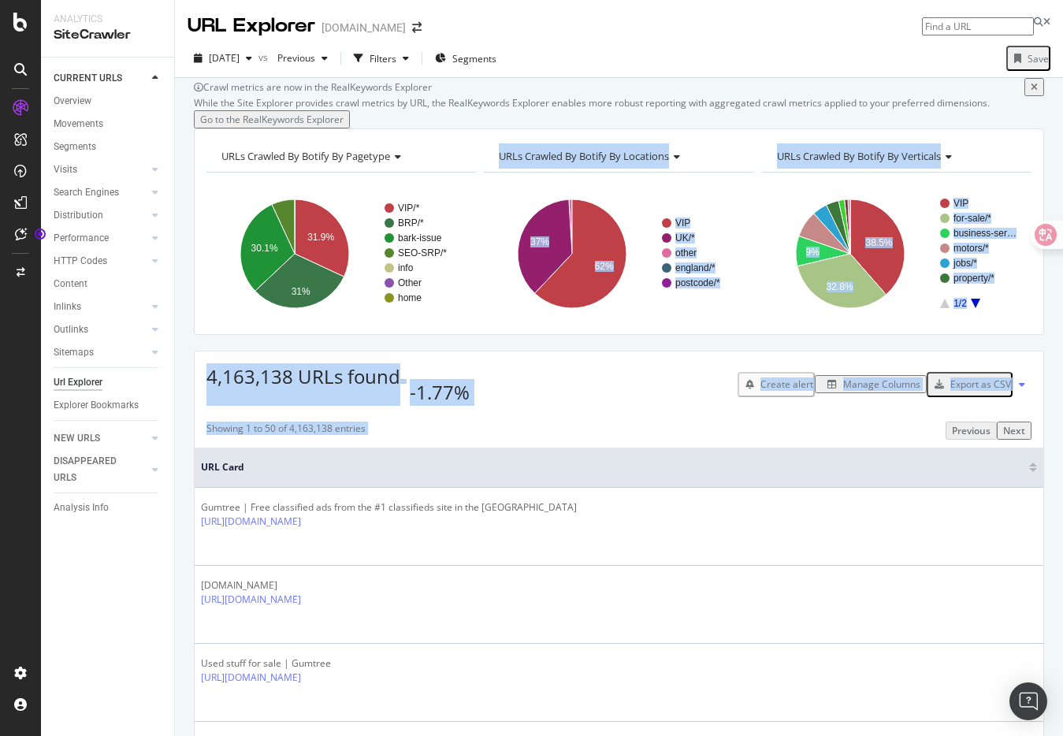
drag, startPoint x: 590, startPoint y: 186, endPoint x: 714, endPoint y: 473, distance: 313.0
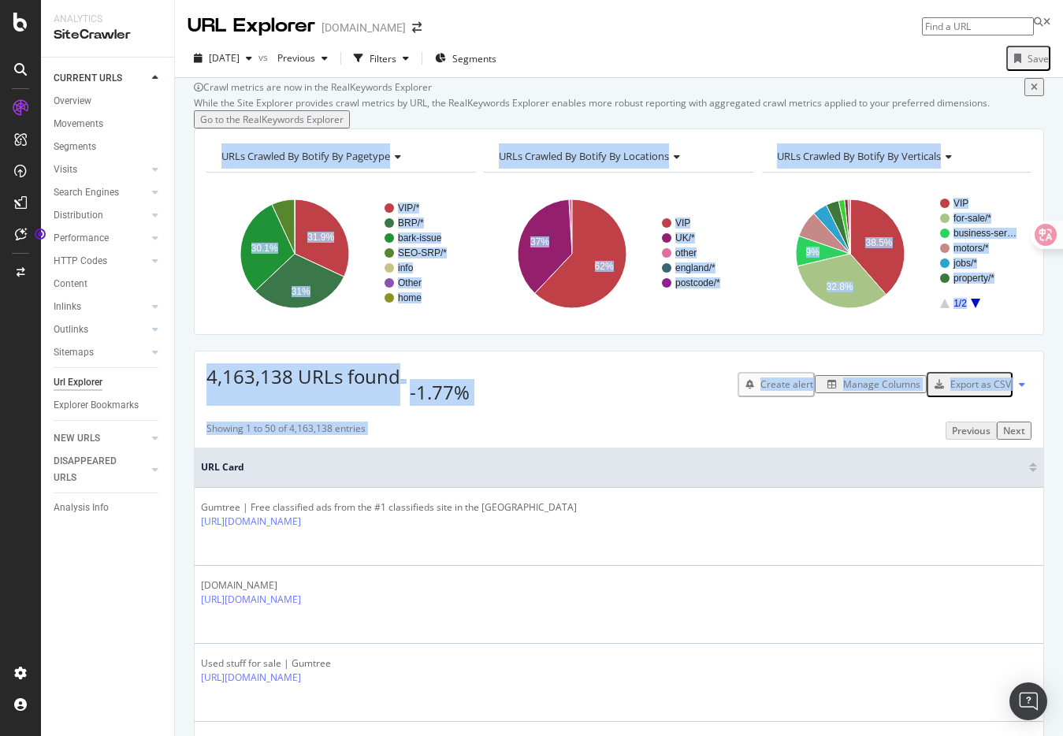
drag, startPoint x: 681, startPoint y: 474, endPoint x: 598, endPoint y: 172, distance: 313.8
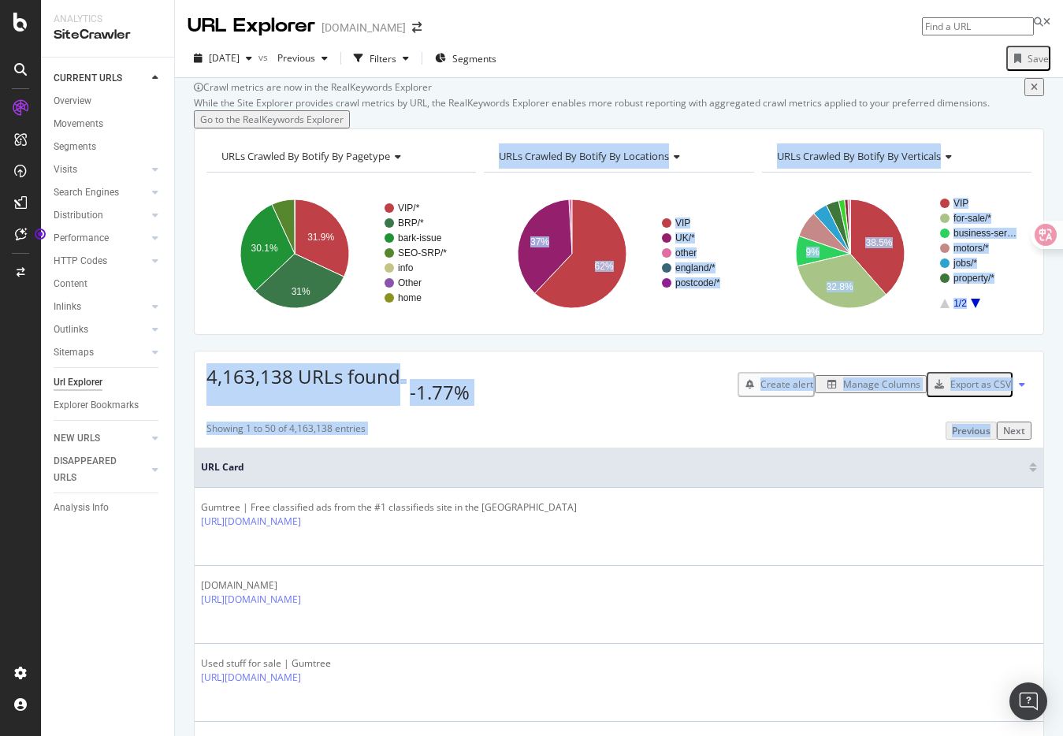
drag, startPoint x: 599, startPoint y: 180, endPoint x: 656, endPoint y: 468, distance: 293.0
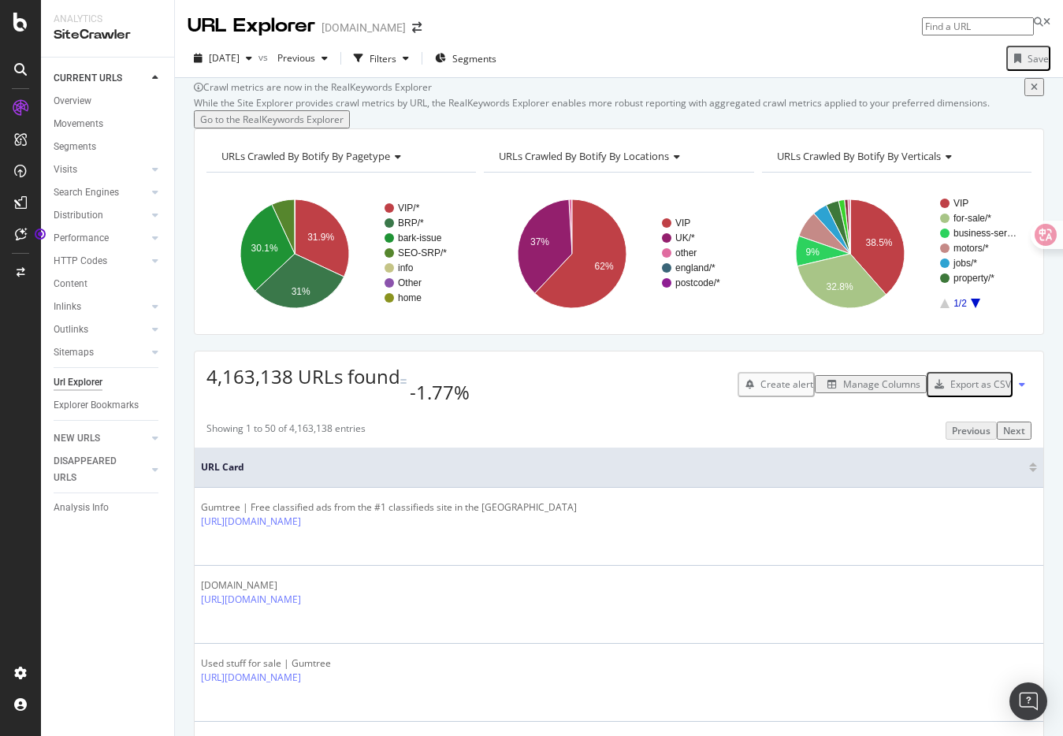
click at [941, 29] on input at bounding box center [978, 26] width 112 height 18
click at [955, 20] on input at bounding box center [978, 26] width 112 height 18
type input "page"
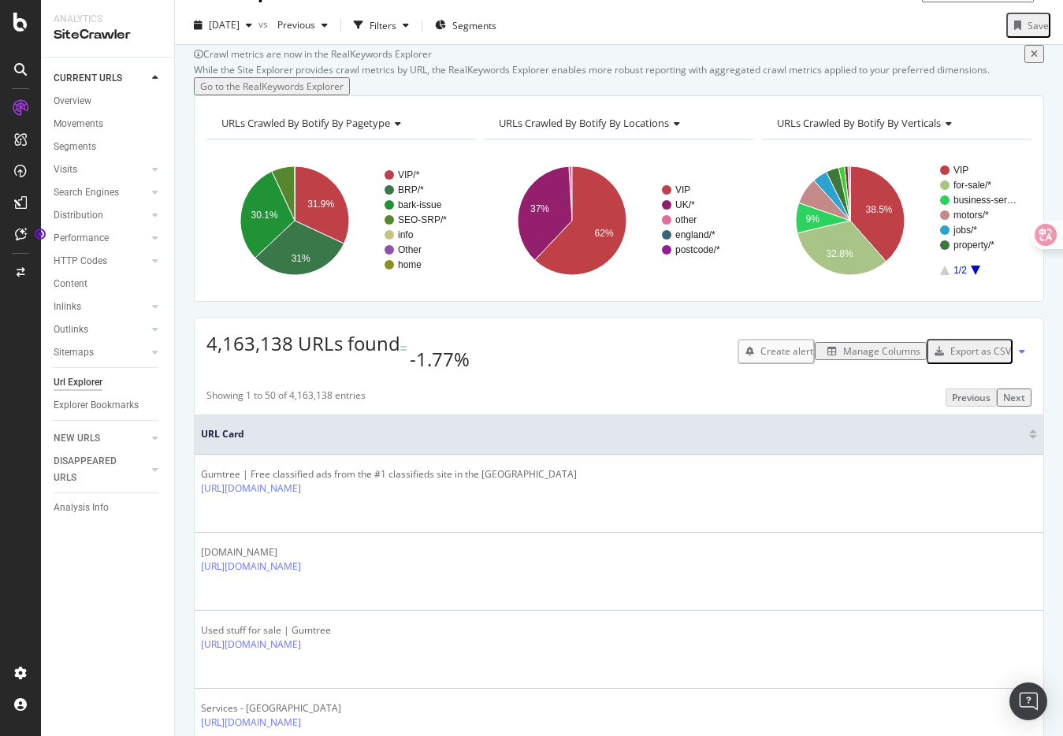
scroll to position [31, 0]
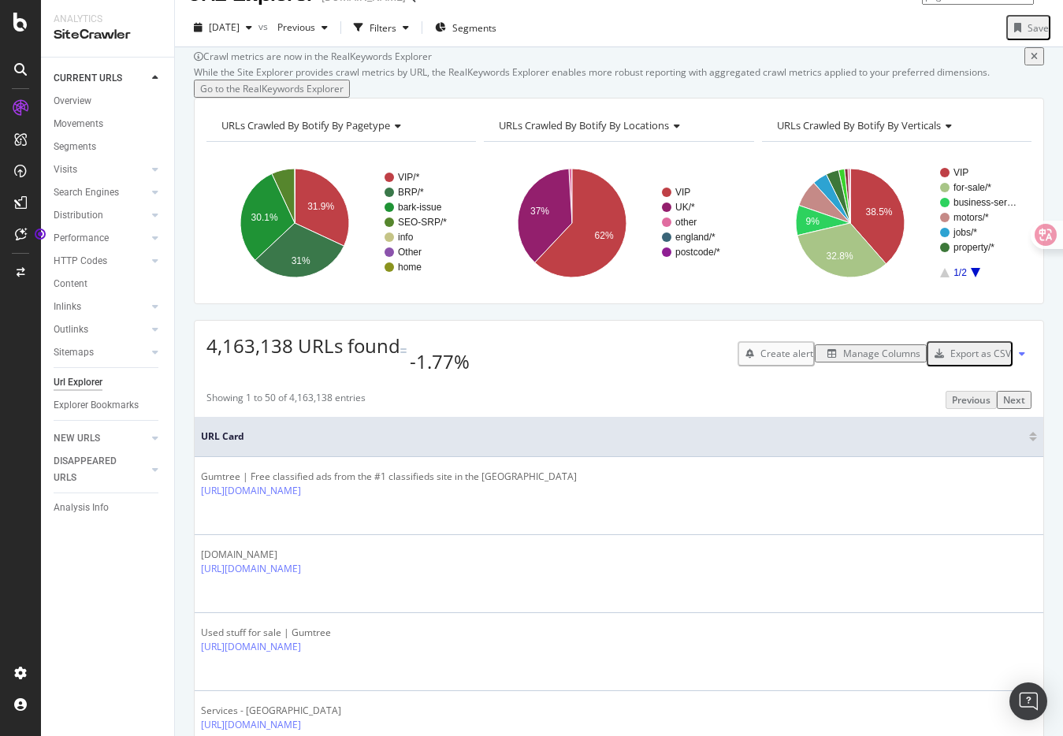
click at [285, 409] on div "Showing 1 to 50 of 4,163,138 entries" at bounding box center [285, 400] width 159 height 18
click at [260, 409] on div "Showing 1 to 50 of 4,163,138 entries" at bounding box center [285, 400] width 159 height 18
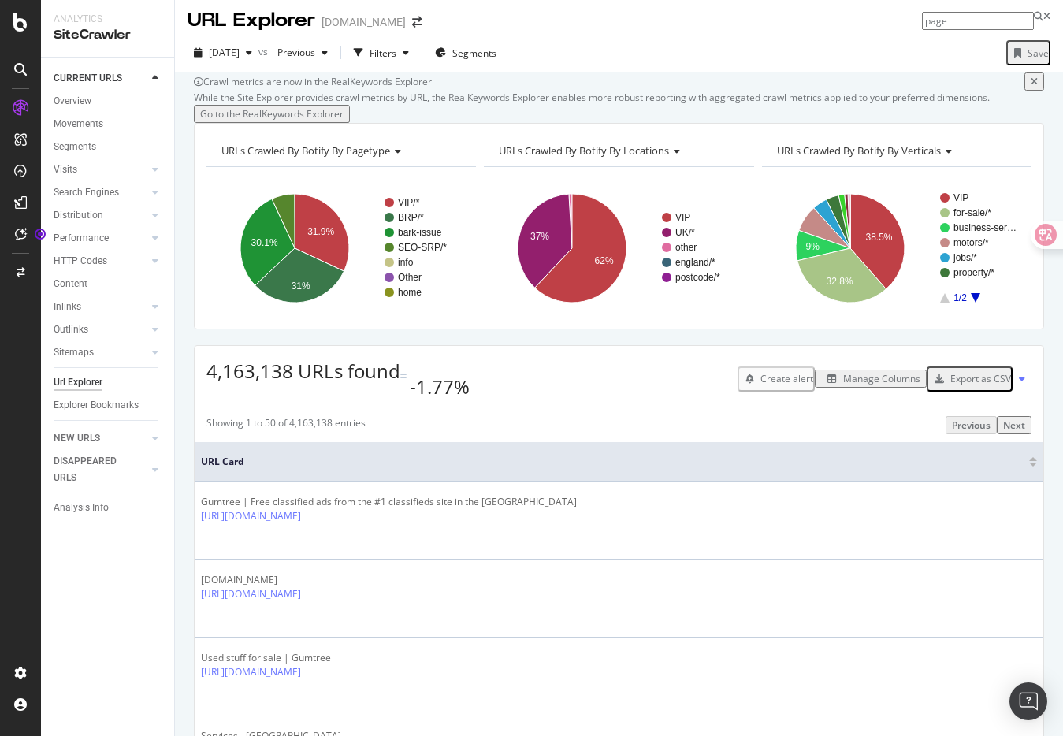
scroll to position [0, 0]
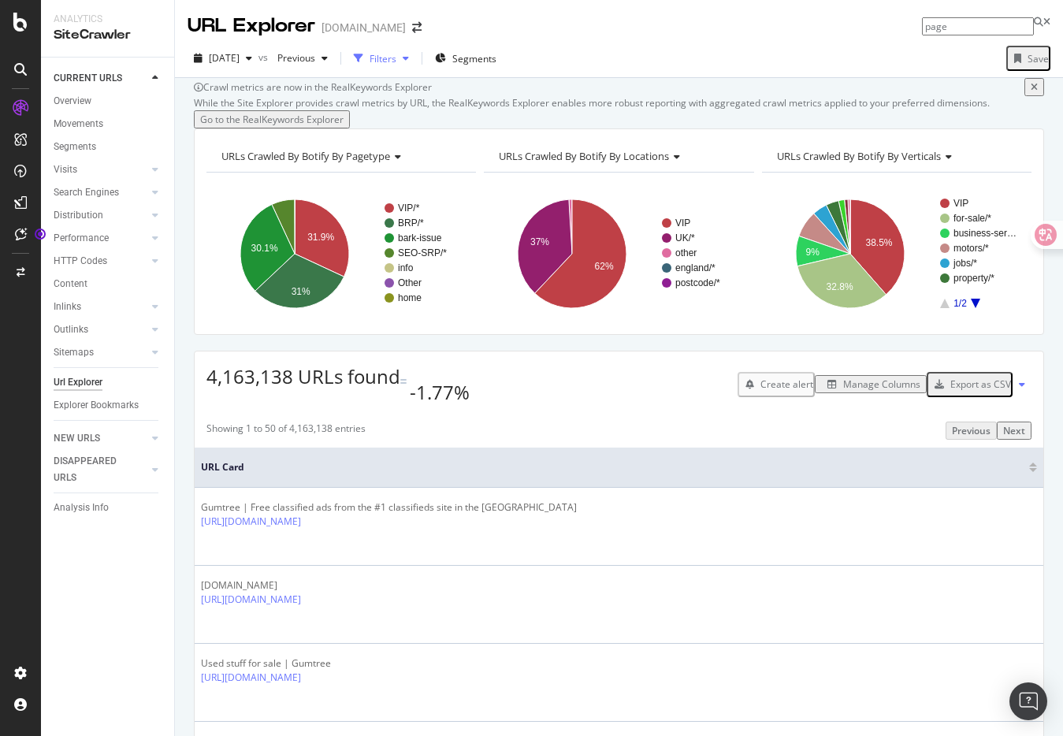
click at [396, 54] on div "Filters" at bounding box center [382, 58] width 27 height 13
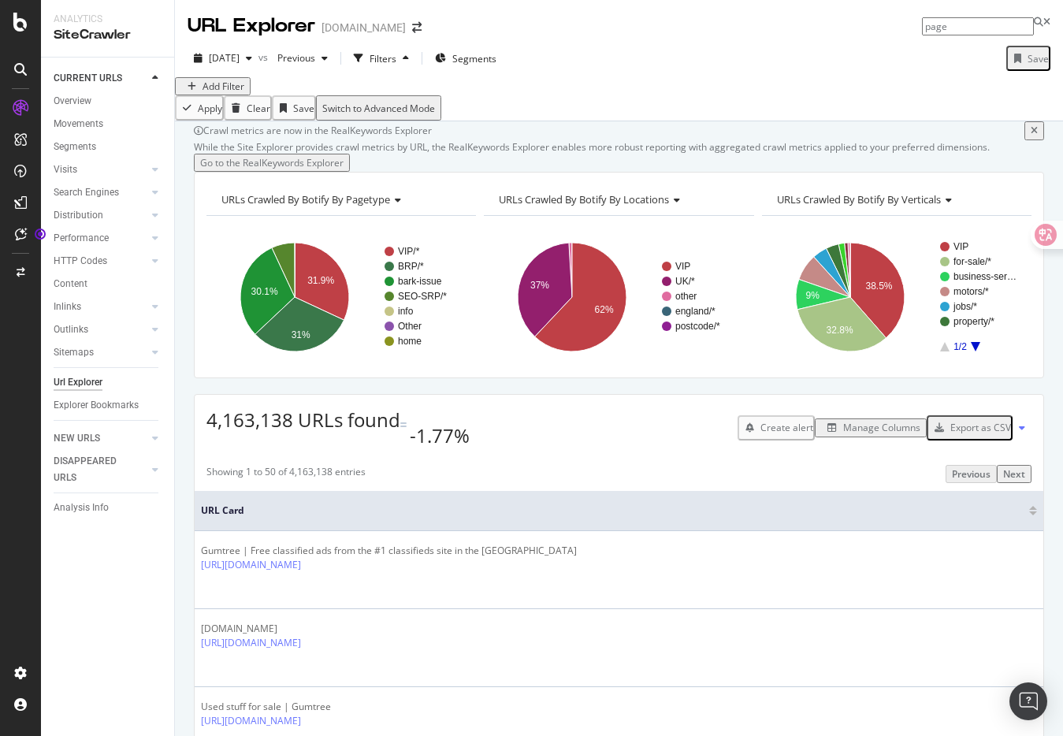
click at [227, 93] on div "Add Filter" at bounding box center [223, 86] width 42 height 13
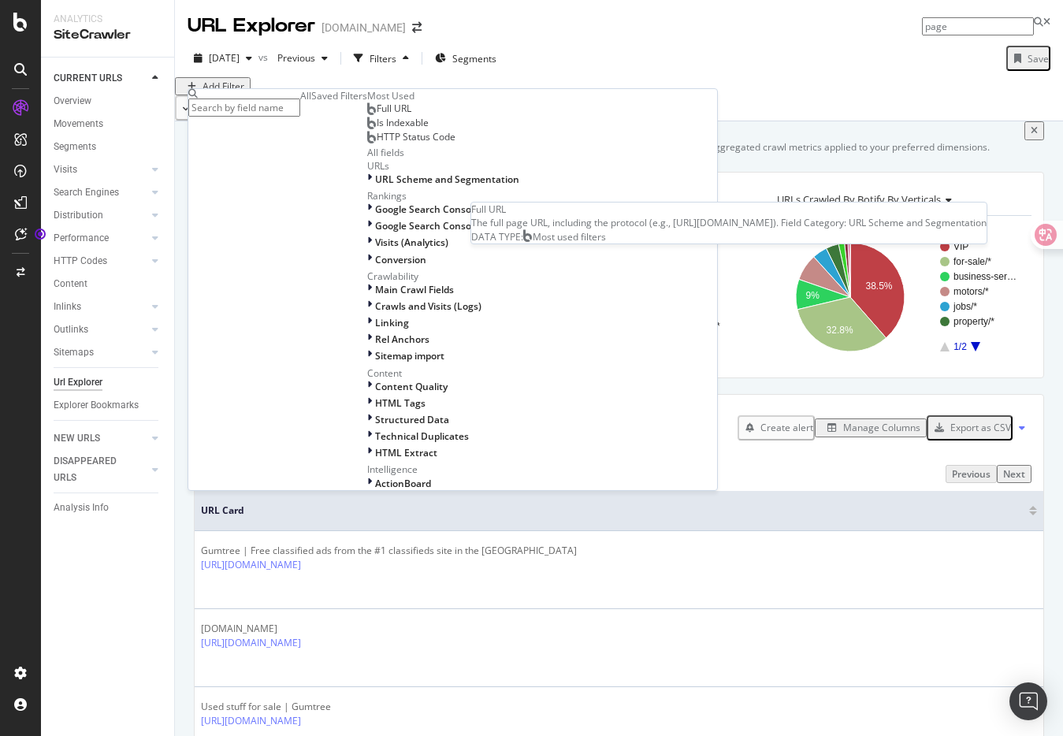
click at [367, 115] on div "Full URL" at bounding box center [389, 108] width 44 height 13
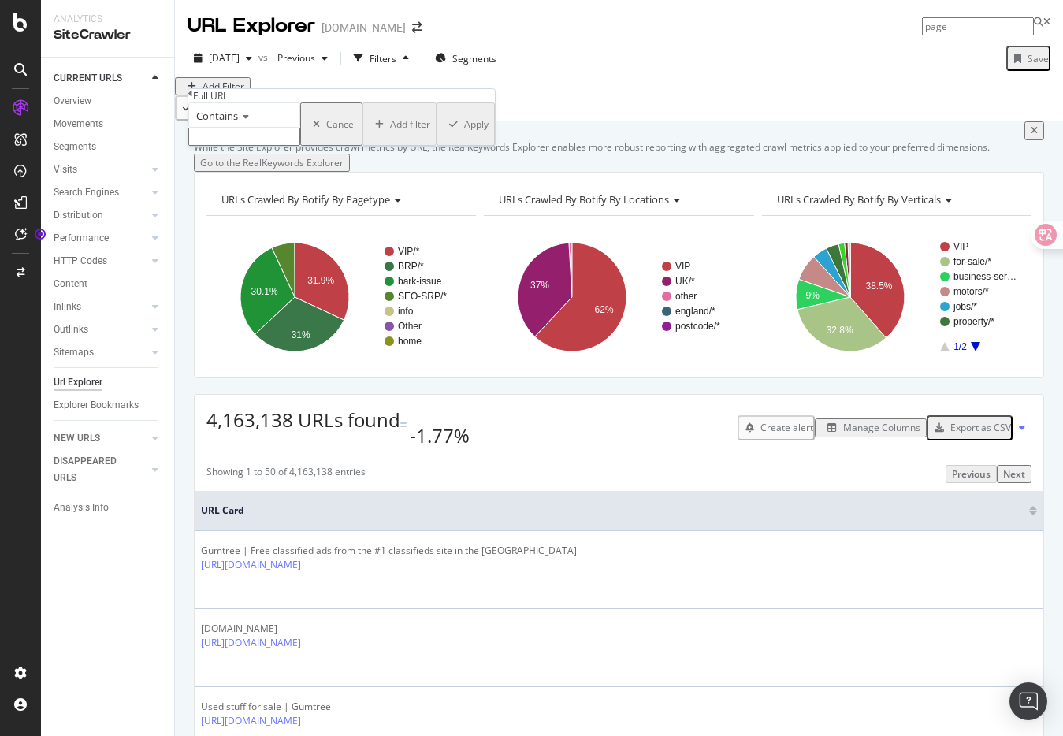
click at [250, 146] on input "text" at bounding box center [244, 137] width 112 height 18
type input "page"
click at [464, 135] on div "Apply" at bounding box center [476, 128] width 24 height 13
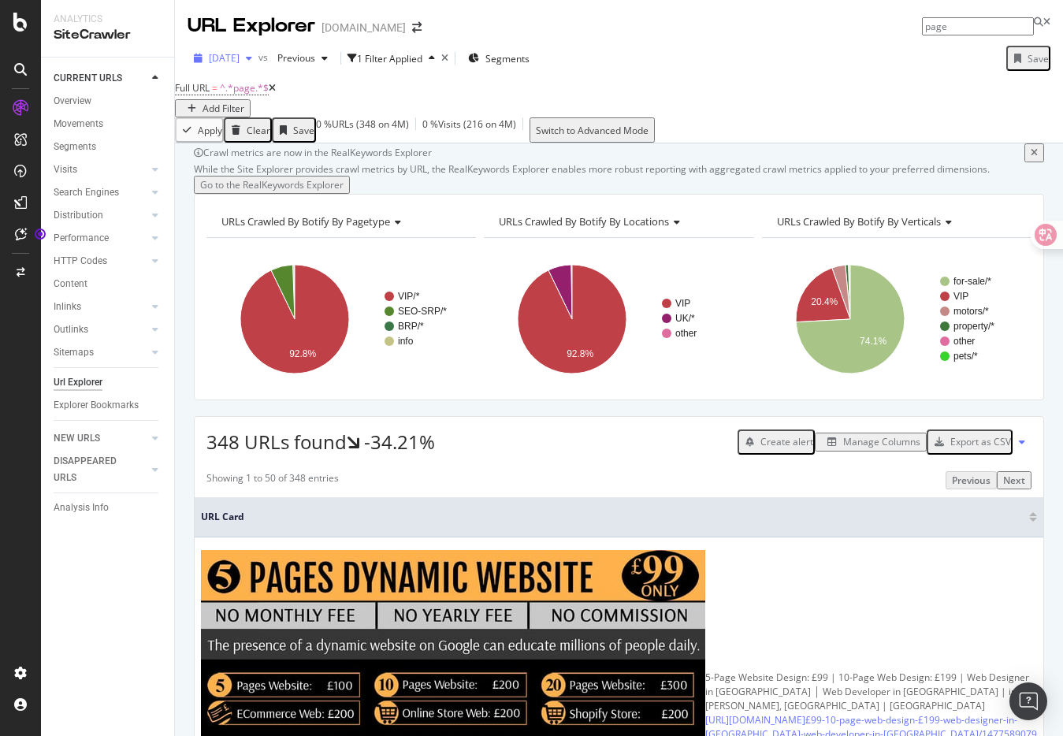
click at [239, 61] on span "[DATE]" at bounding box center [224, 57] width 31 height 13
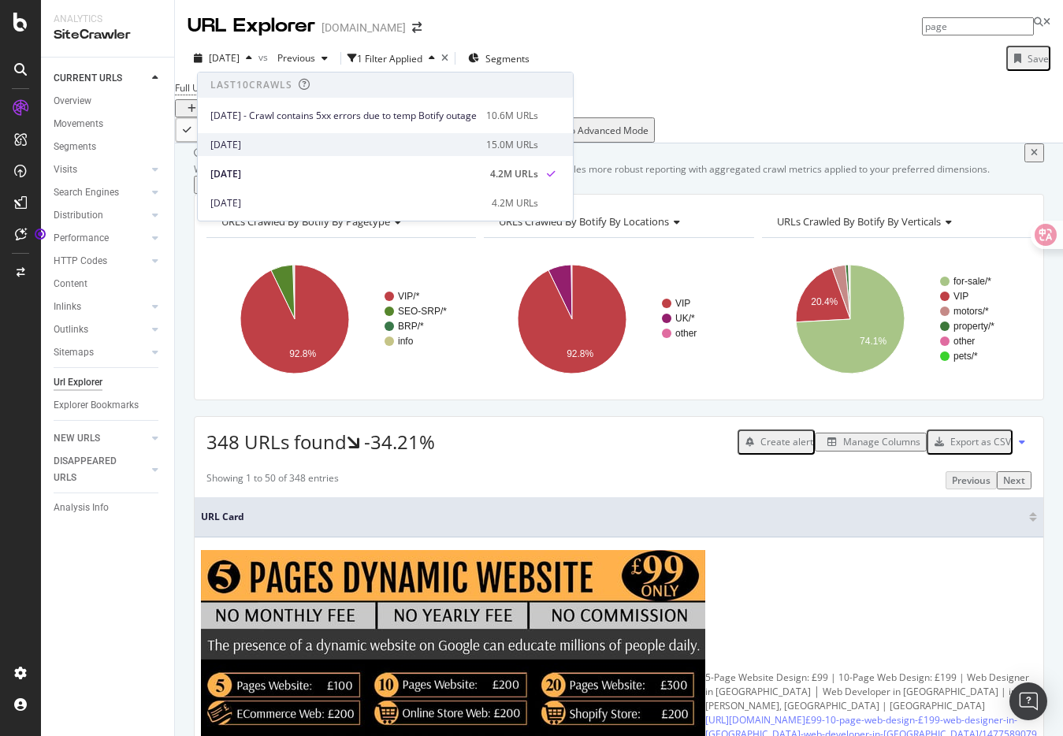
click at [274, 144] on div "[DATE]" at bounding box center [343, 145] width 266 height 14
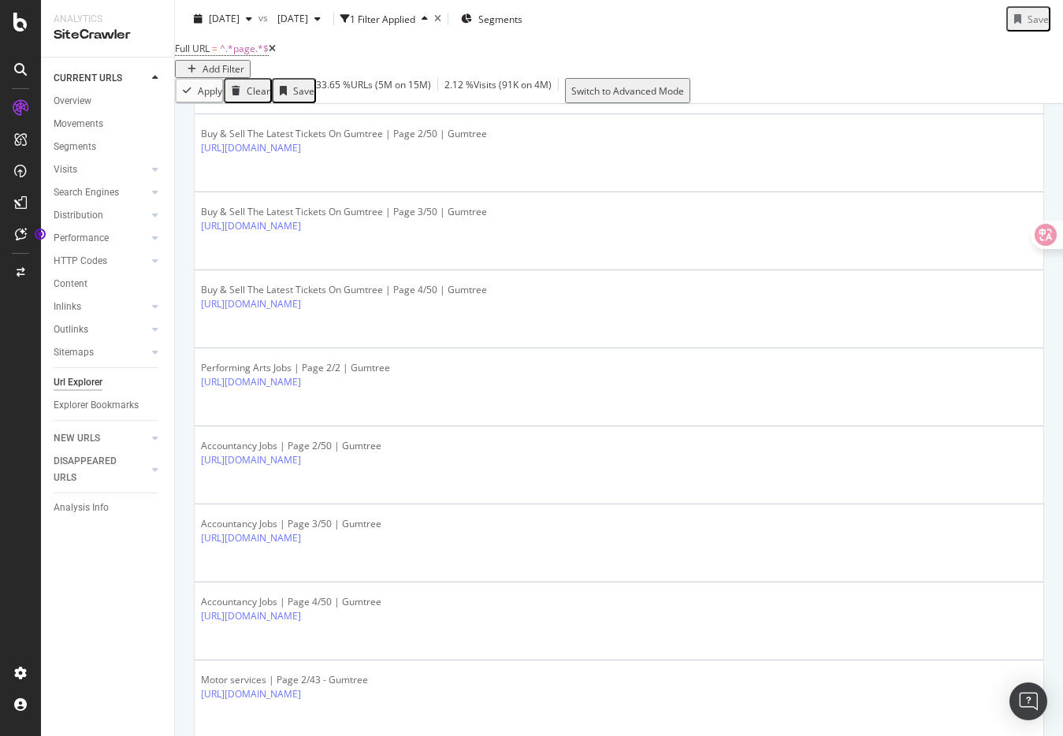
scroll to position [2807, 0]
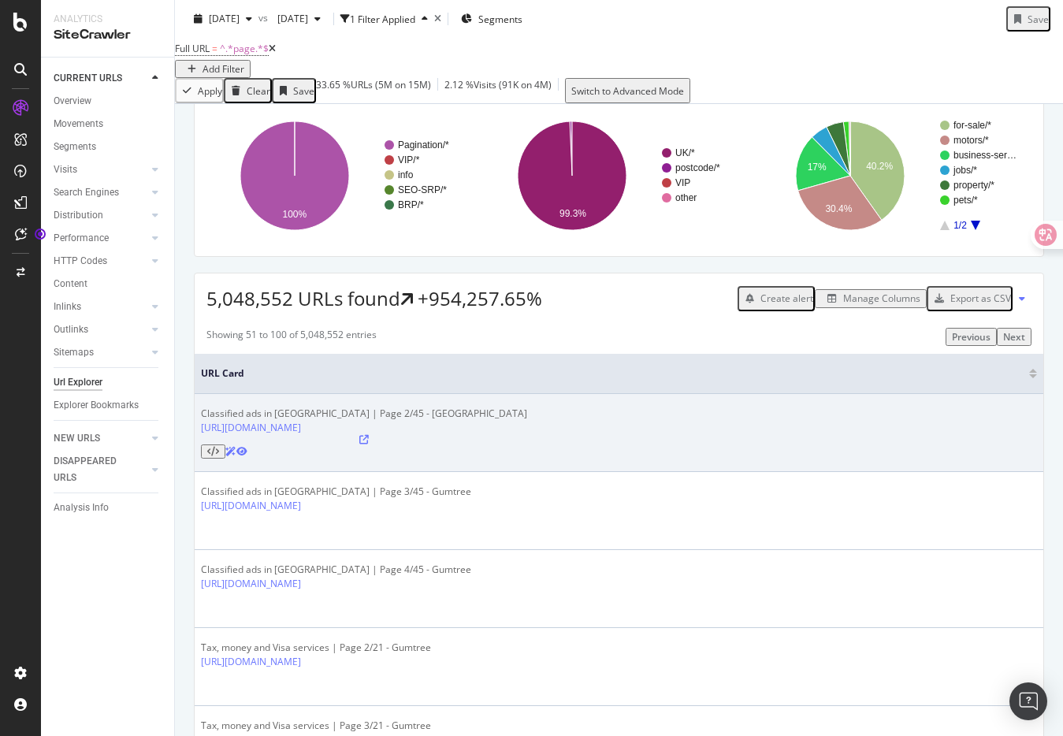
scroll to position [0, 0]
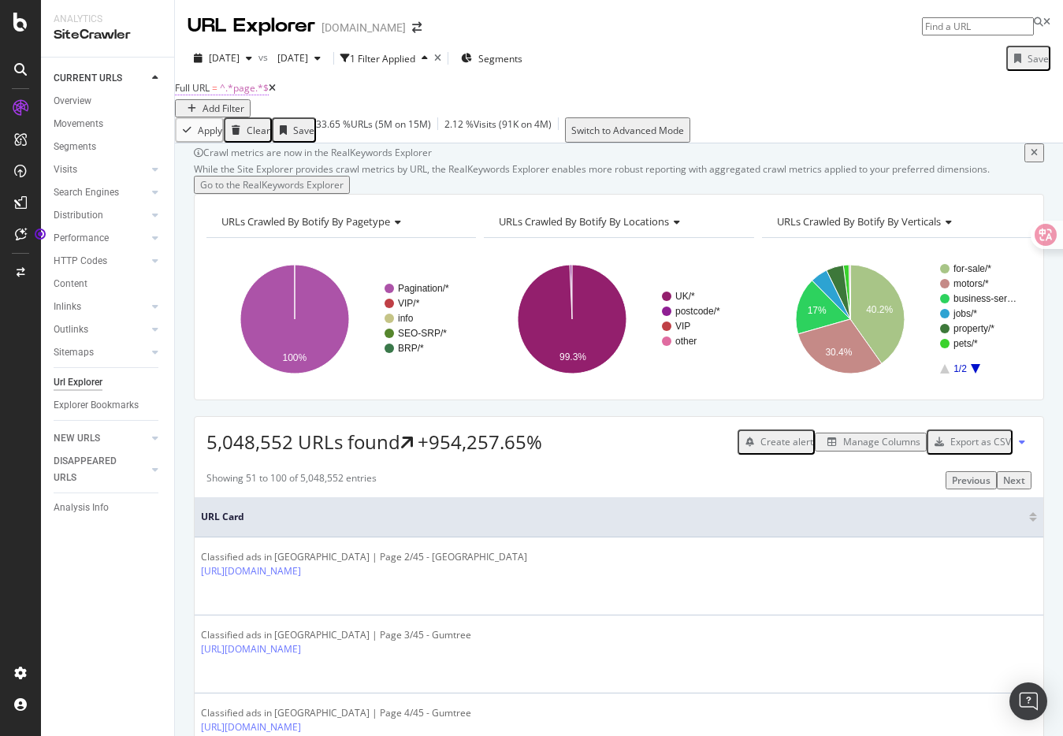
click at [269, 95] on span "^.*page.*$" at bounding box center [244, 87] width 49 height 13
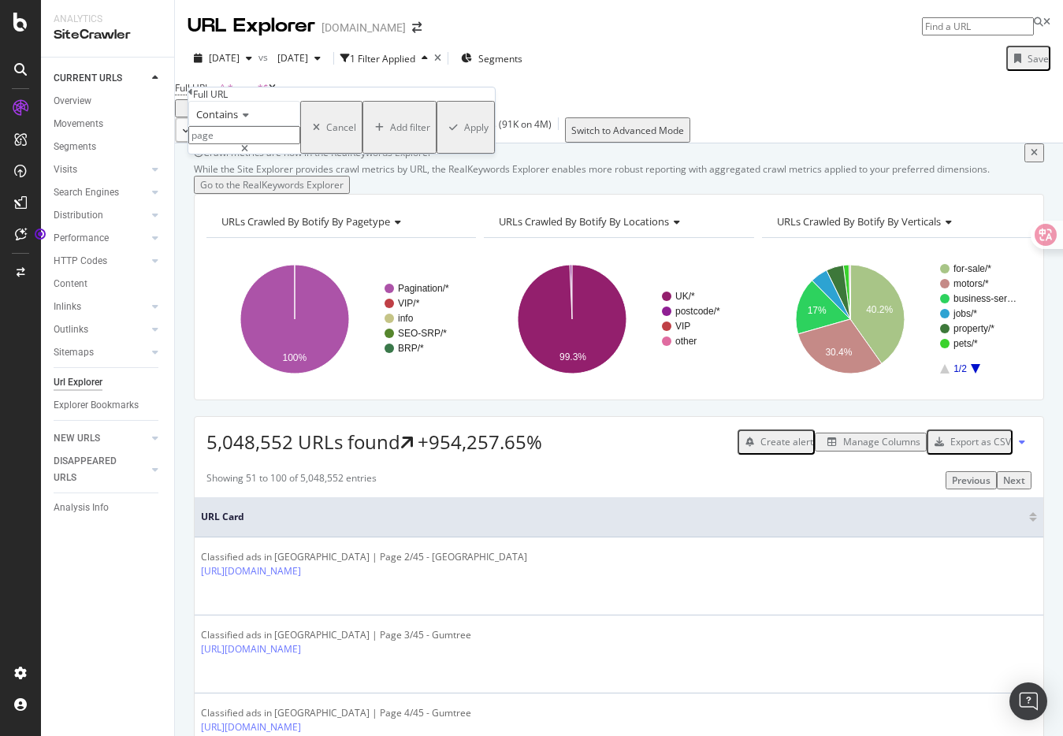
click at [254, 144] on input "page" at bounding box center [244, 135] width 112 height 18
type input "page-"
click at [464, 134] on div "Apply" at bounding box center [476, 127] width 24 height 13
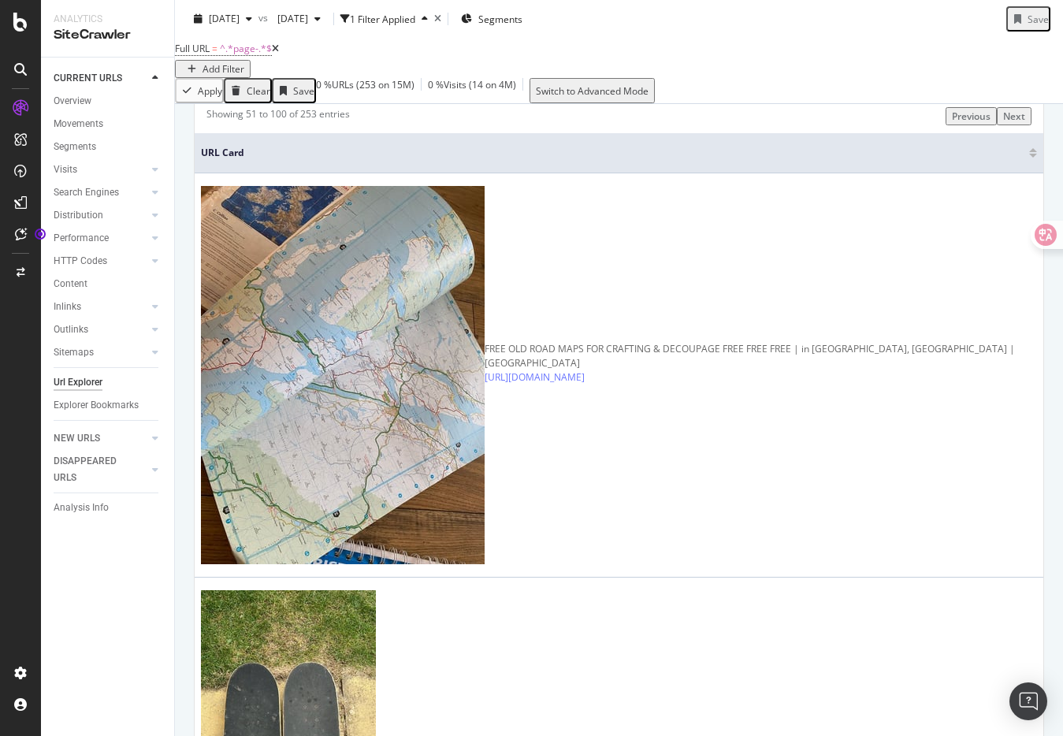
scroll to position [485, 0]
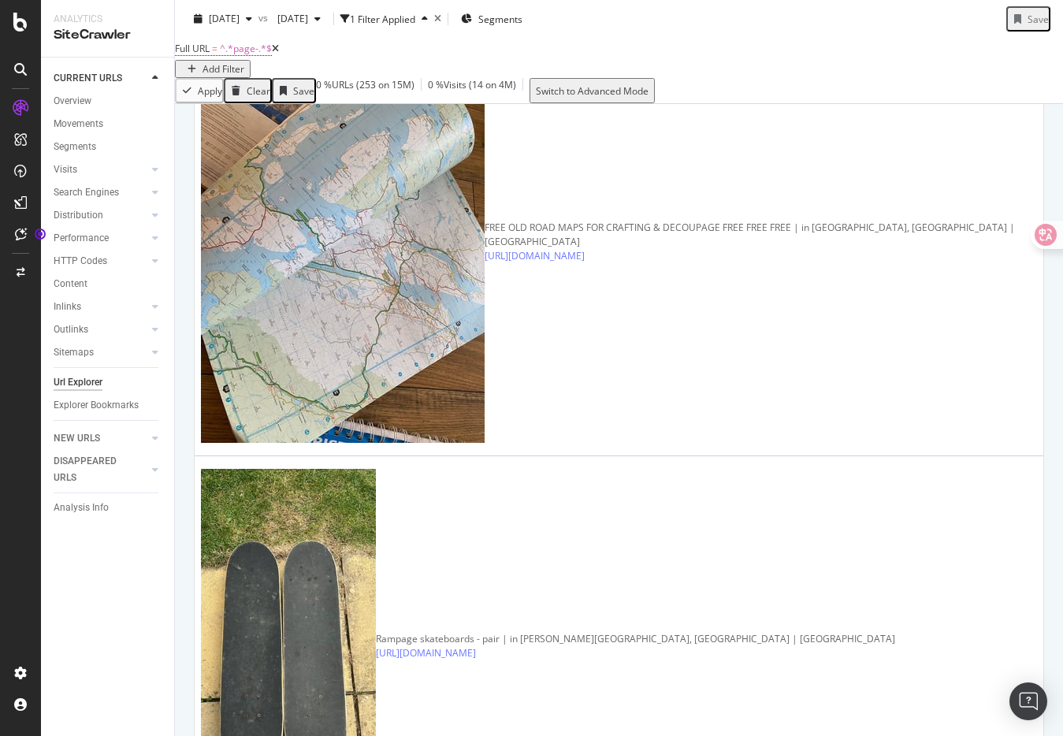
drag, startPoint x: 624, startPoint y: 367, endPoint x: 250, endPoint y: 372, distance: 373.4
copy link "[URL][DOMAIN_NAME]"
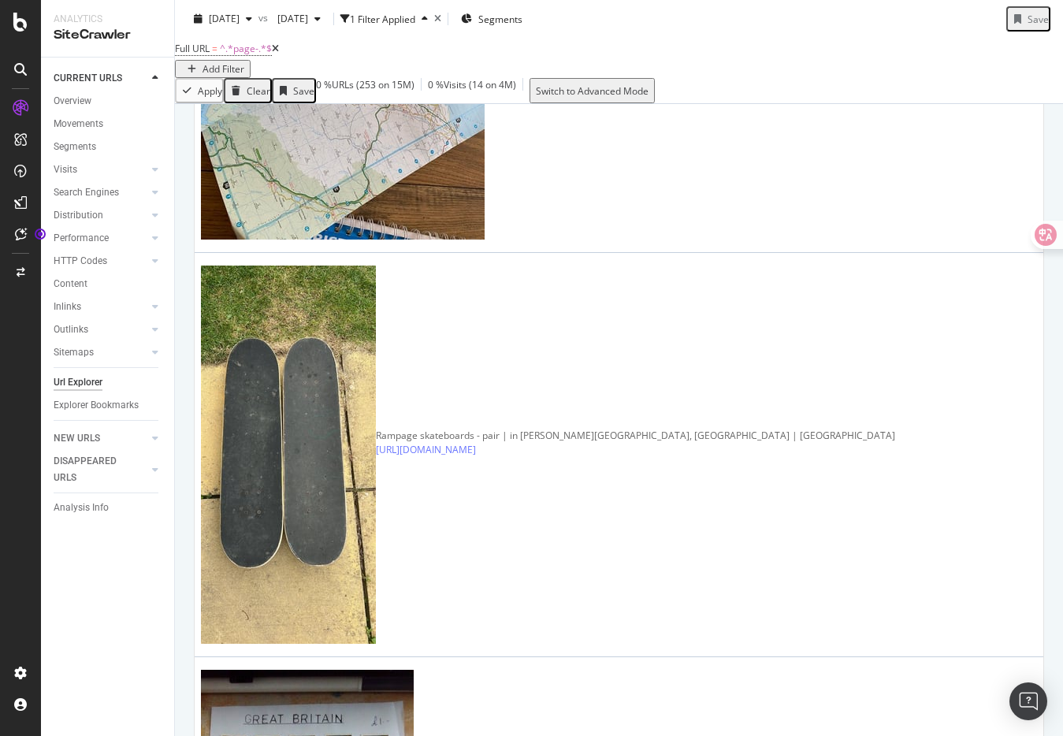
scroll to position [694, 0]
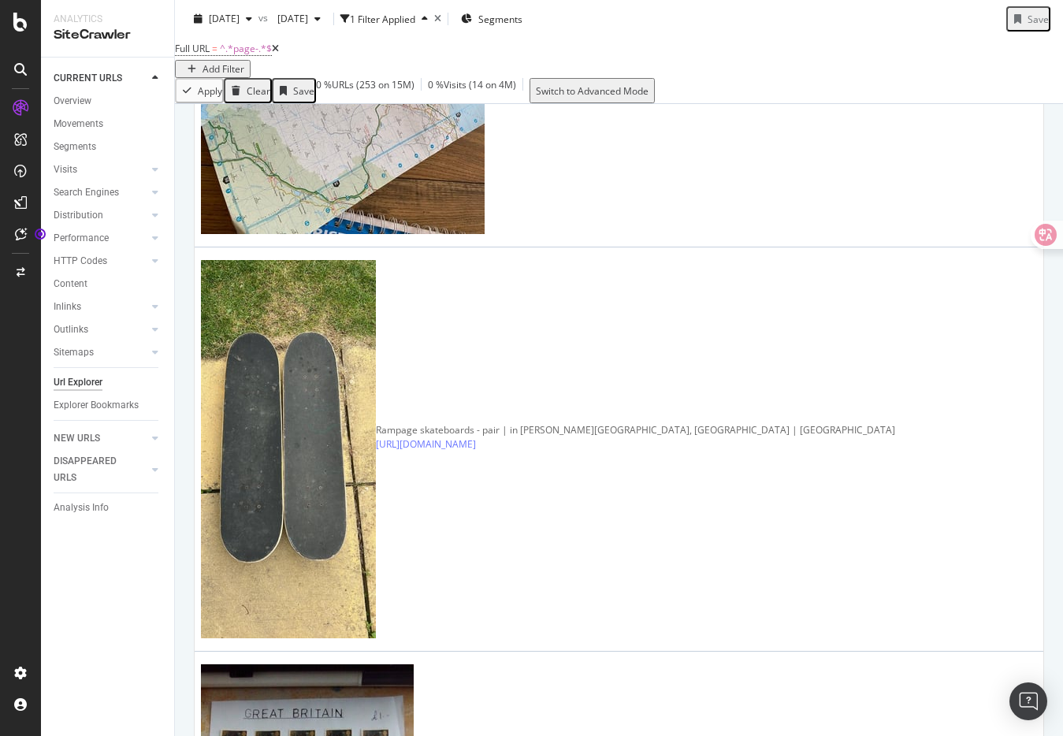
drag, startPoint x: 699, startPoint y: 421, endPoint x: 249, endPoint y: 421, distance: 449.8
copy link "[URL][DOMAIN_NAME]"
drag, startPoint x: 776, startPoint y: 488, endPoint x: 280, endPoint y: 486, distance: 496.3
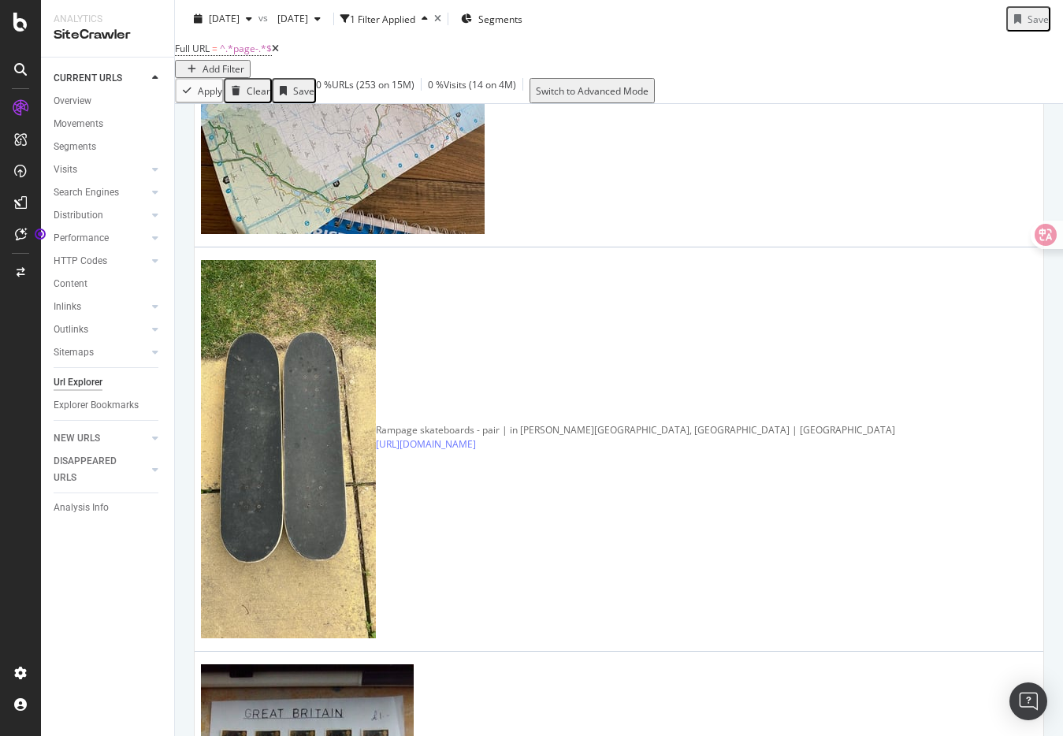
drag, startPoint x: 669, startPoint y: 551, endPoint x: 328, endPoint y: 549, distance: 341.1
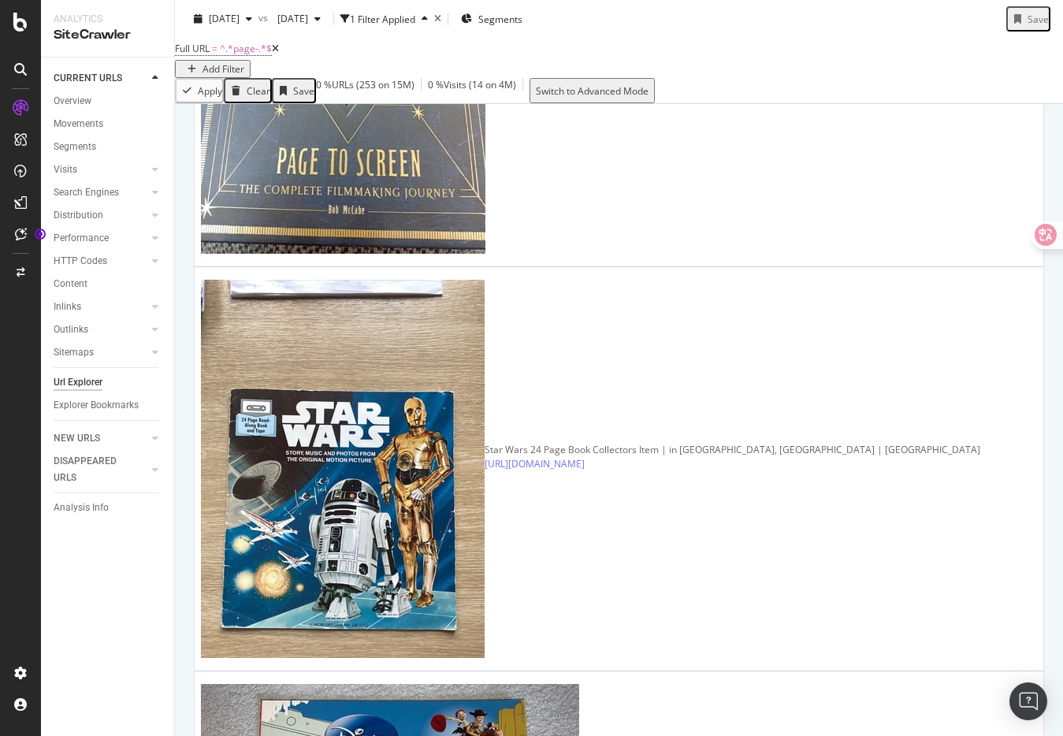
scroll to position [3241, 0]
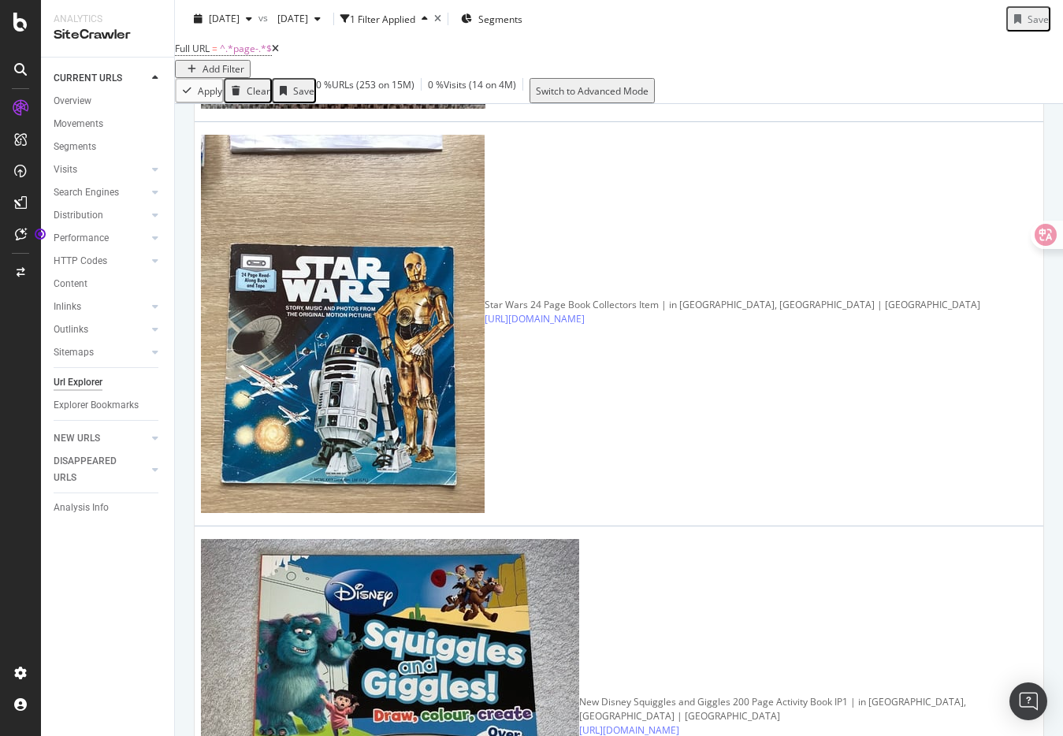
drag, startPoint x: 774, startPoint y: 619, endPoint x: 258, endPoint y: 620, distance: 515.2
drag, startPoint x: 781, startPoint y: 427, endPoint x: 778, endPoint y: 370, distance: 56.8
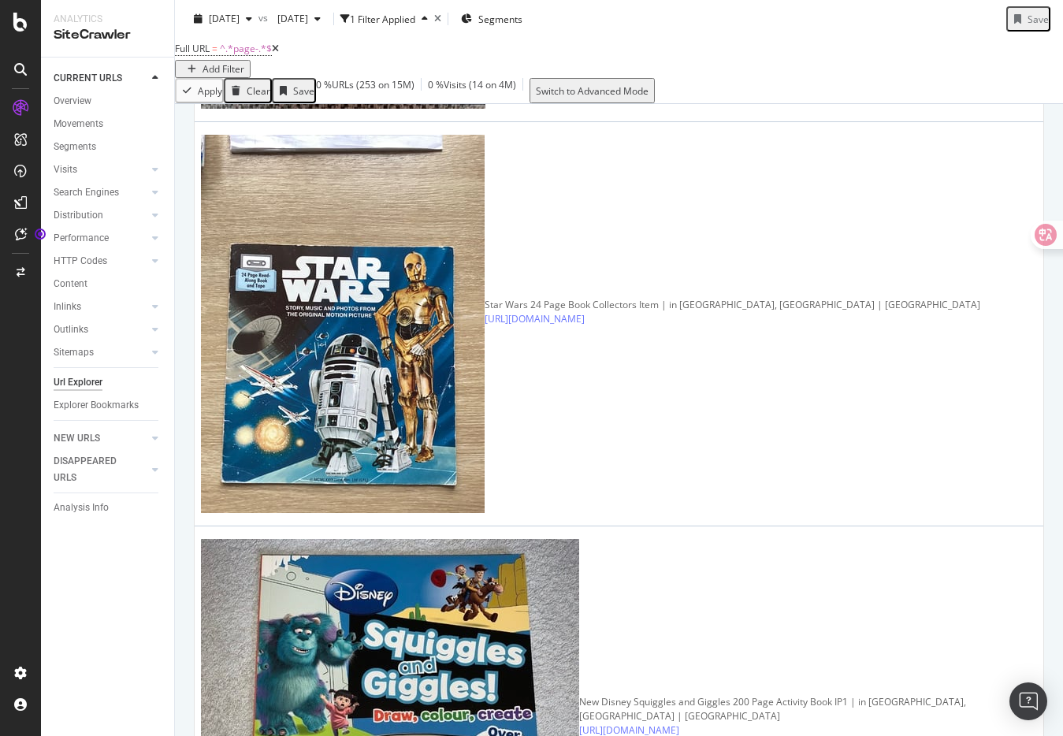
drag, startPoint x: 835, startPoint y: 431, endPoint x: 789, endPoint y: 168, distance: 267.0
